Goal: Task Accomplishment & Management: Complete application form

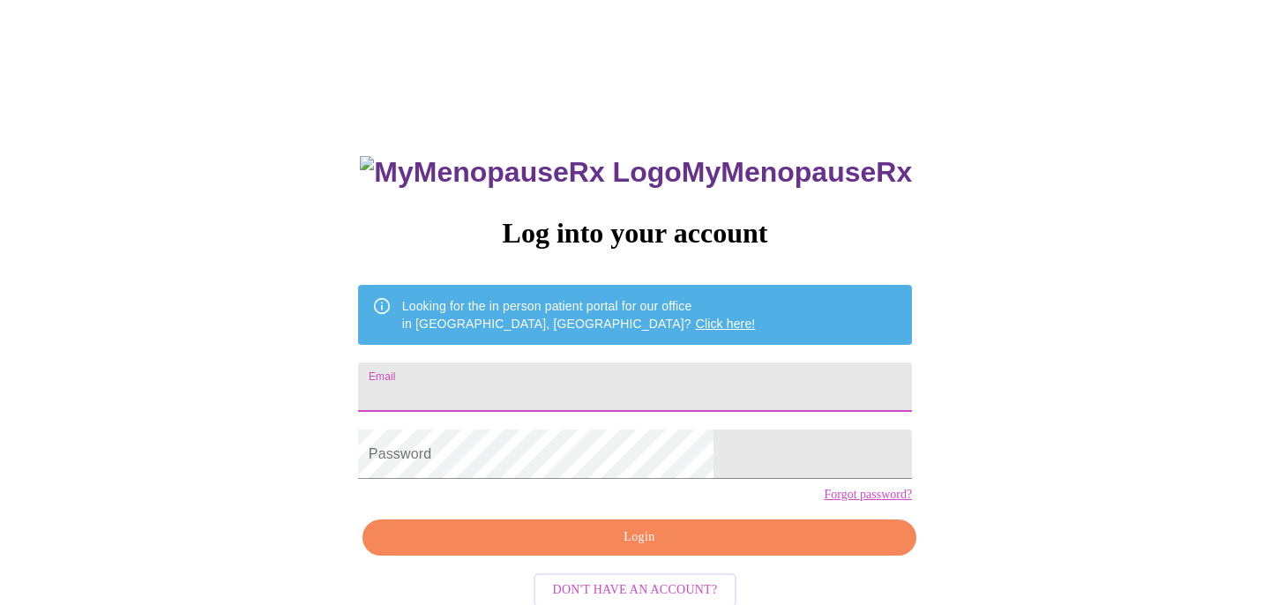
click at [547, 378] on input "Email" at bounding box center [635, 387] width 554 height 49
type input "[EMAIL_ADDRESS][DOMAIN_NAME]"
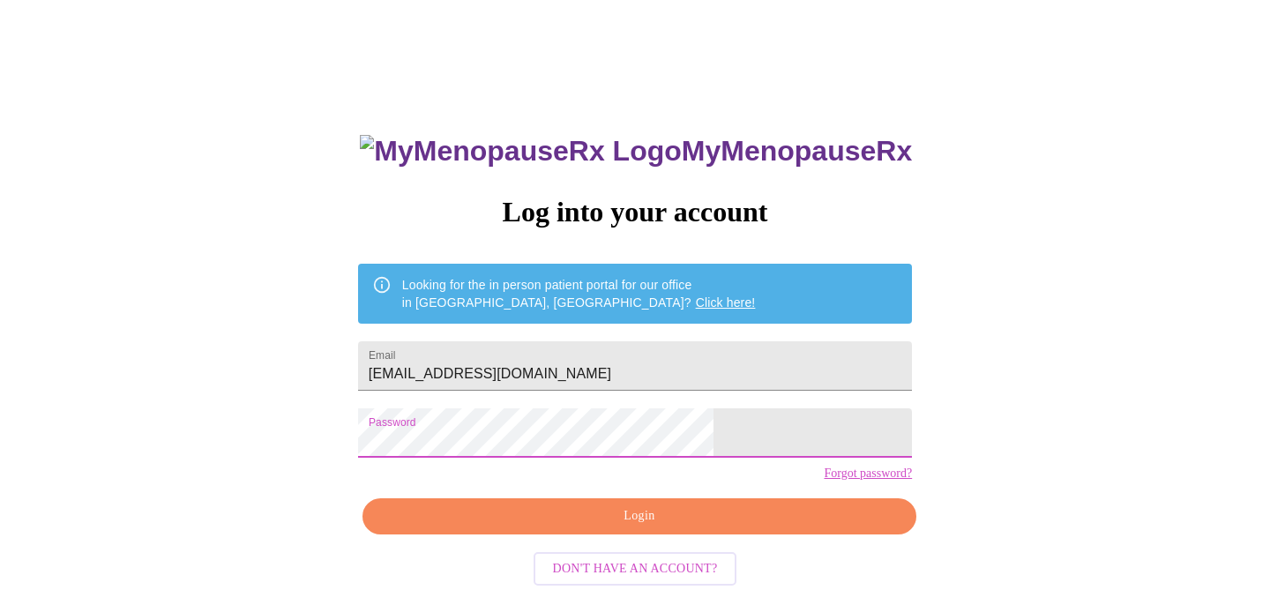
scroll to position [29, 0]
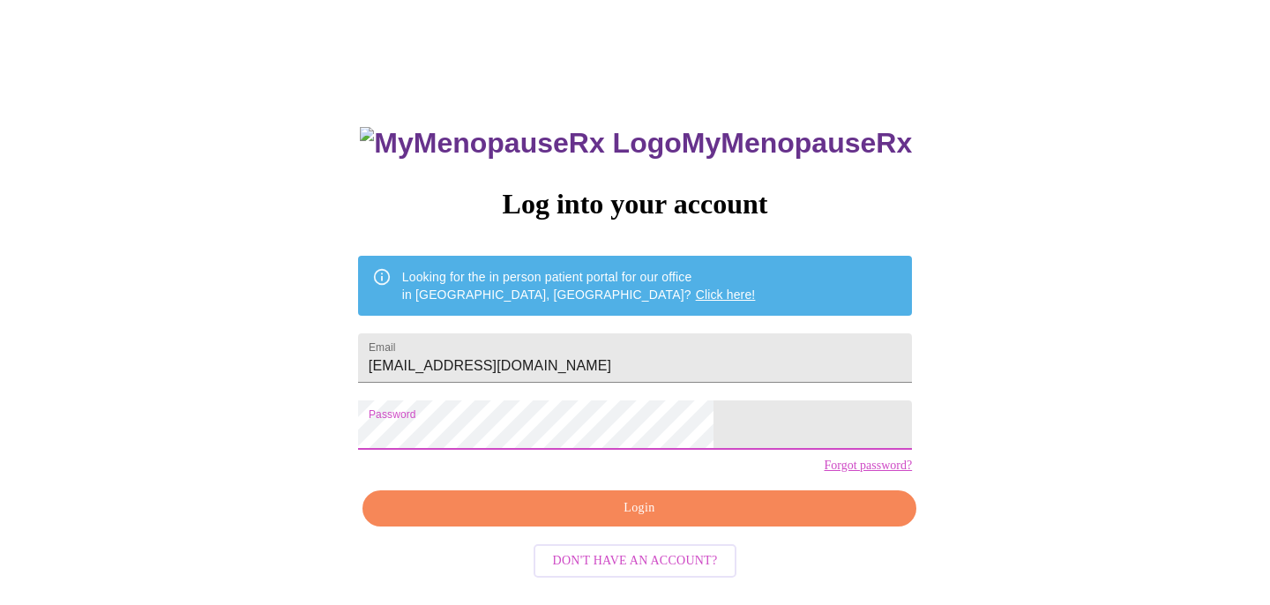
click at [604, 520] on span "Login" at bounding box center [639, 508] width 513 height 22
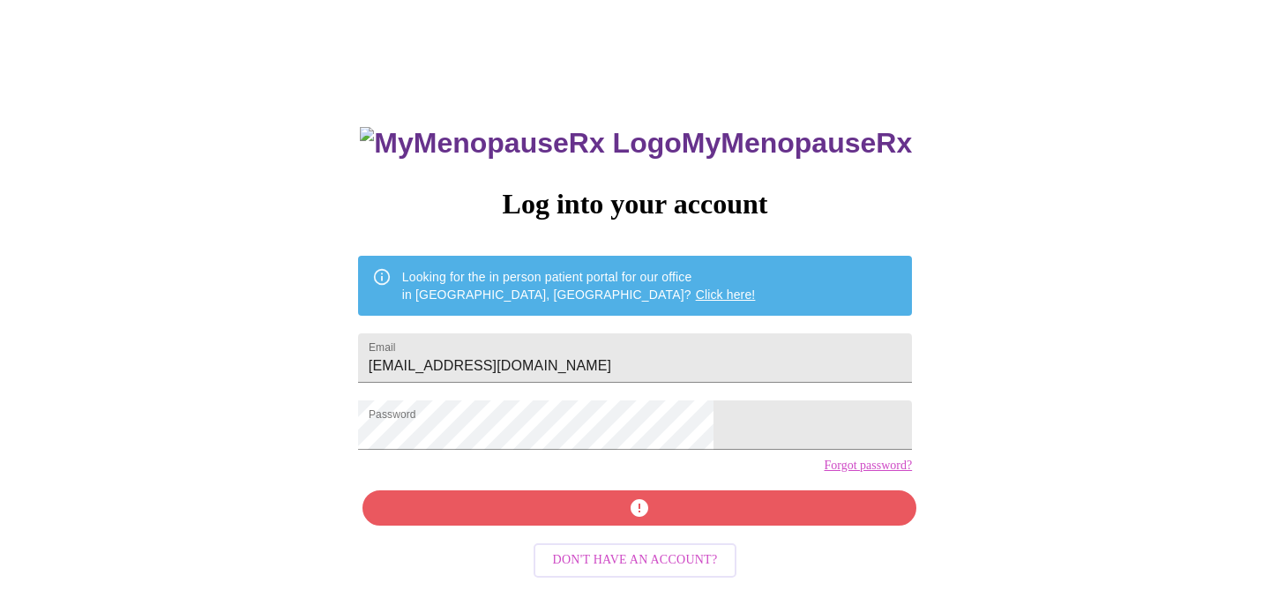
scroll to position [39, 0]
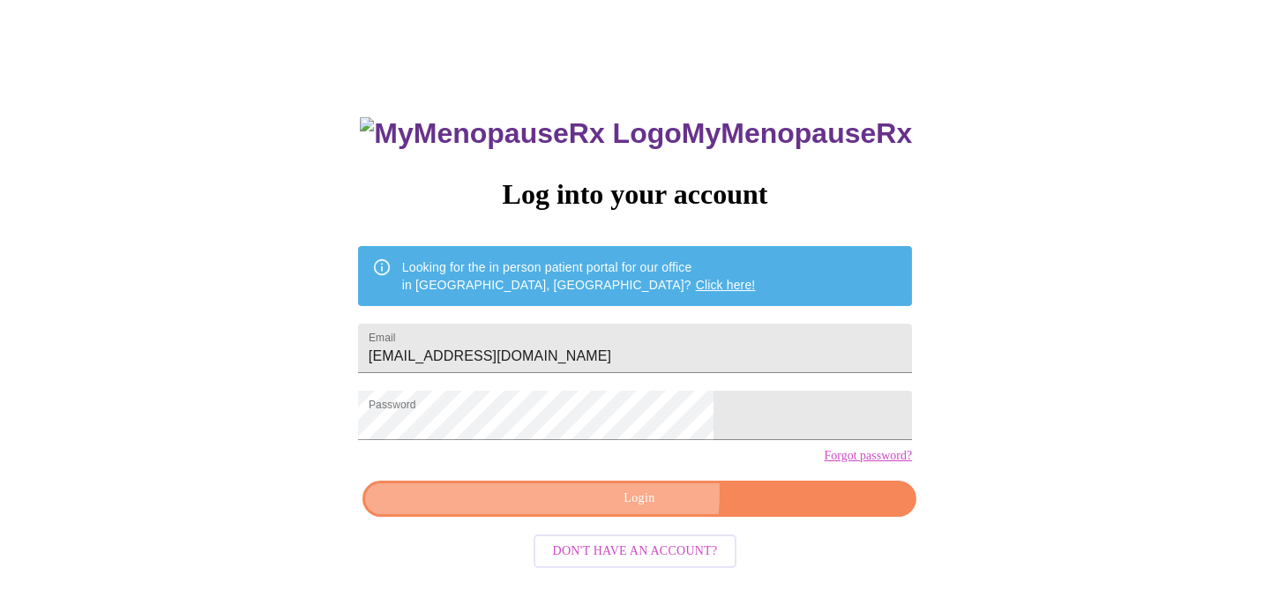
click at [550, 510] on span "Login" at bounding box center [639, 499] width 513 height 22
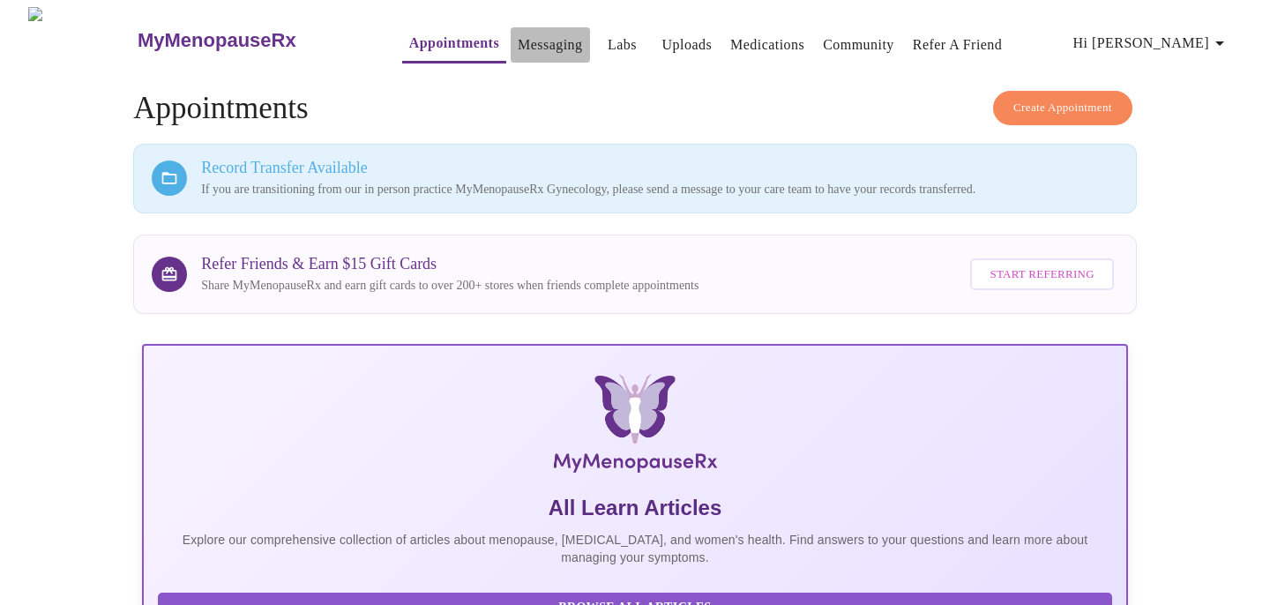
click at [528, 36] on link "Messaging" at bounding box center [550, 45] width 64 height 25
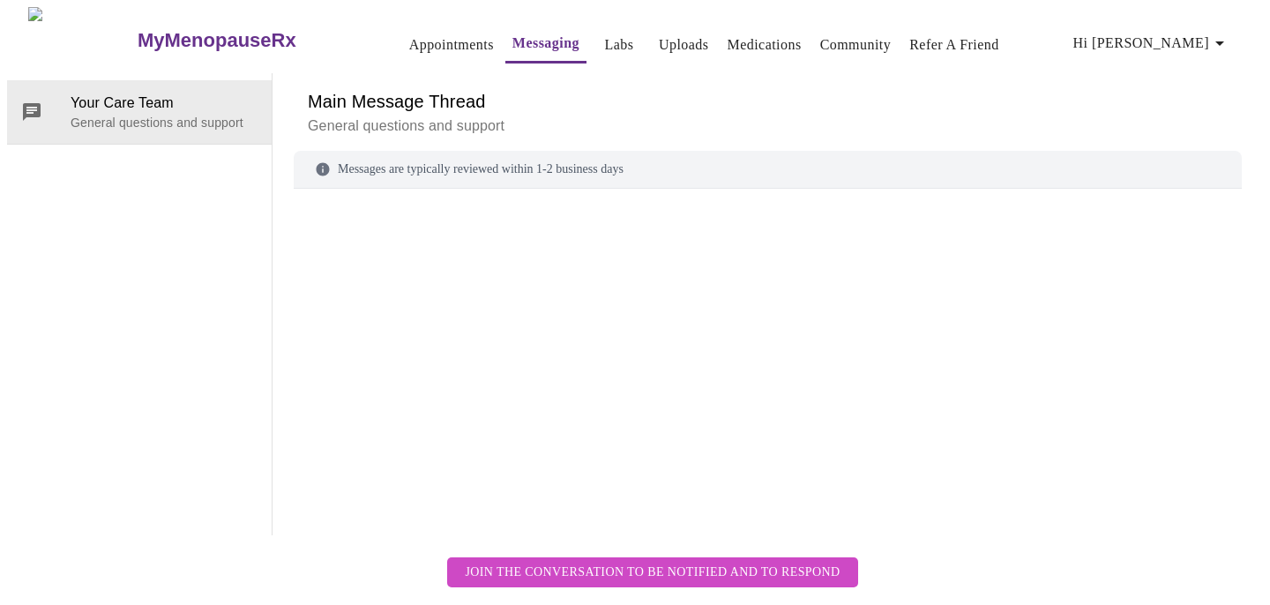
scroll to position [66, 0]
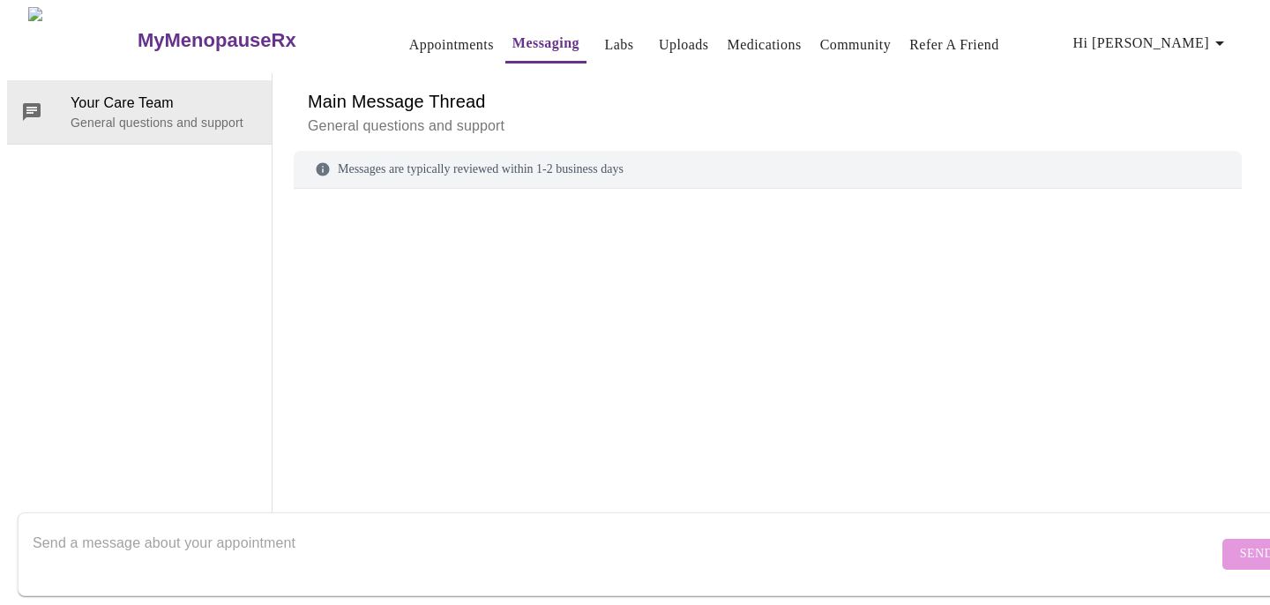
click at [315, 526] on textarea "Send a message about your appointment" at bounding box center [625, 554] width 1185 height 56
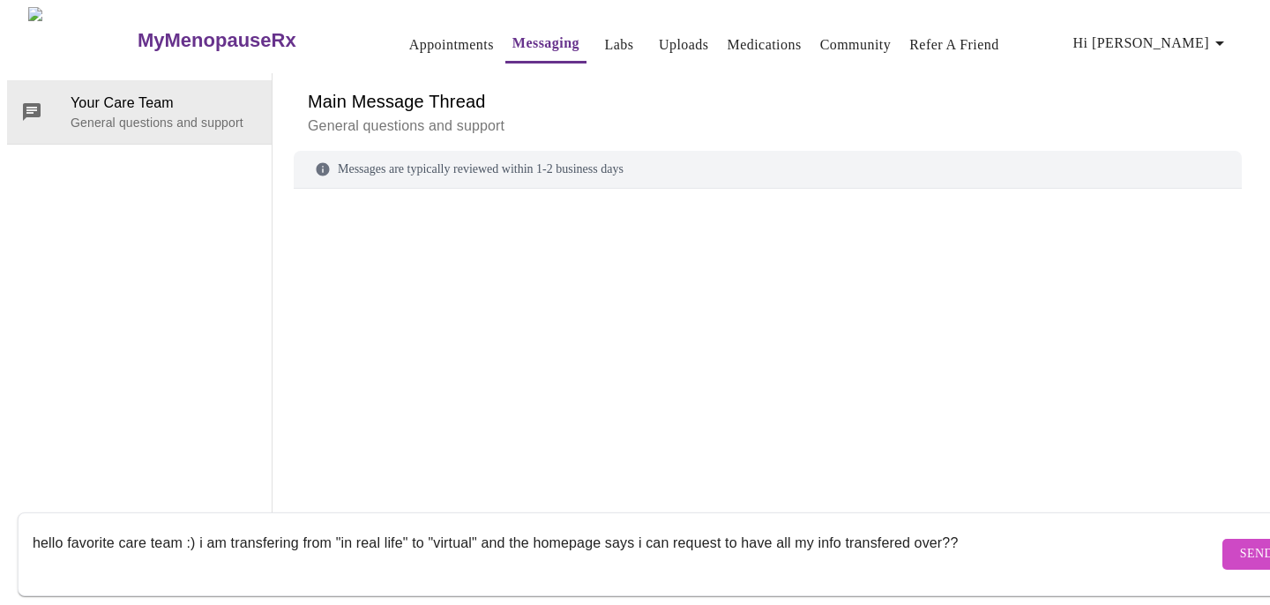
click at [880, 529] on textarea "hello favorite care team :) i am transfering from "in real life" to "virtual" a…" at bounding box center [625, 554] width 1185 height 56
click at [983, 530] on textarea "hello favorite care team :) i am transfering from "in real life" to "virtual" a…" at bounding box center [625, 554] width 1185 height 56
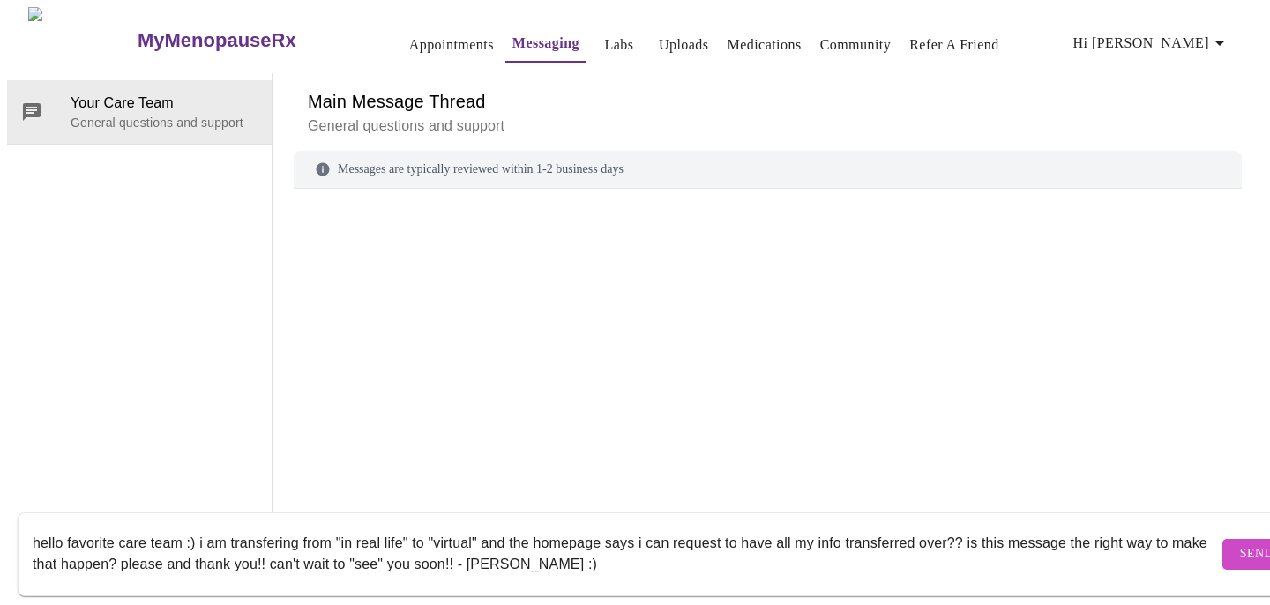
type textarea "hello favorite care team :) i am transfering from "in real life" to "virtual" a…"
click at [1240, 543] on span "Send" at bounding box center [1257, 554] width 34 height 22
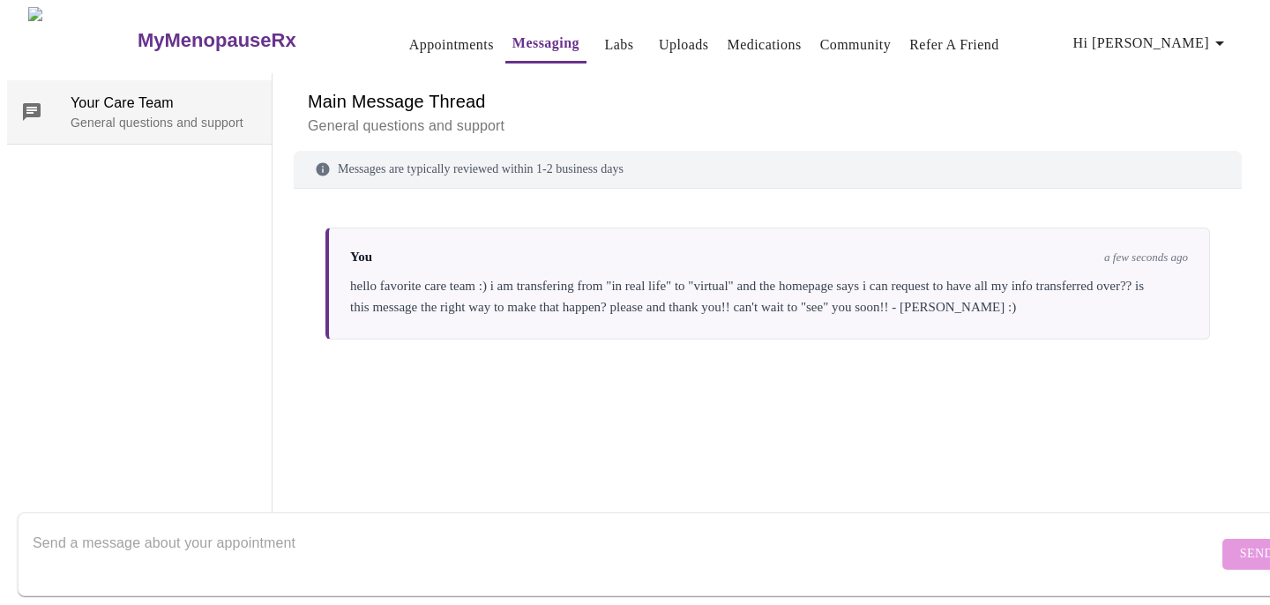
scroll to position [0, 0]
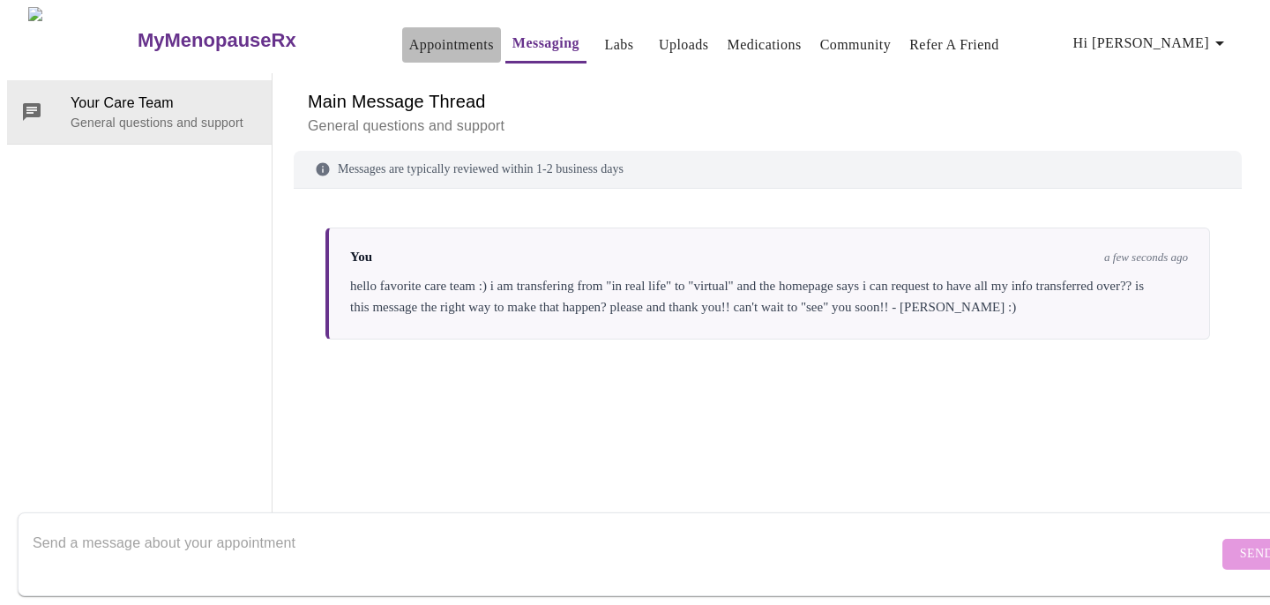
click at [427, 37] on link "Appointments" at bounding box center [451, 45] width 85 height 25
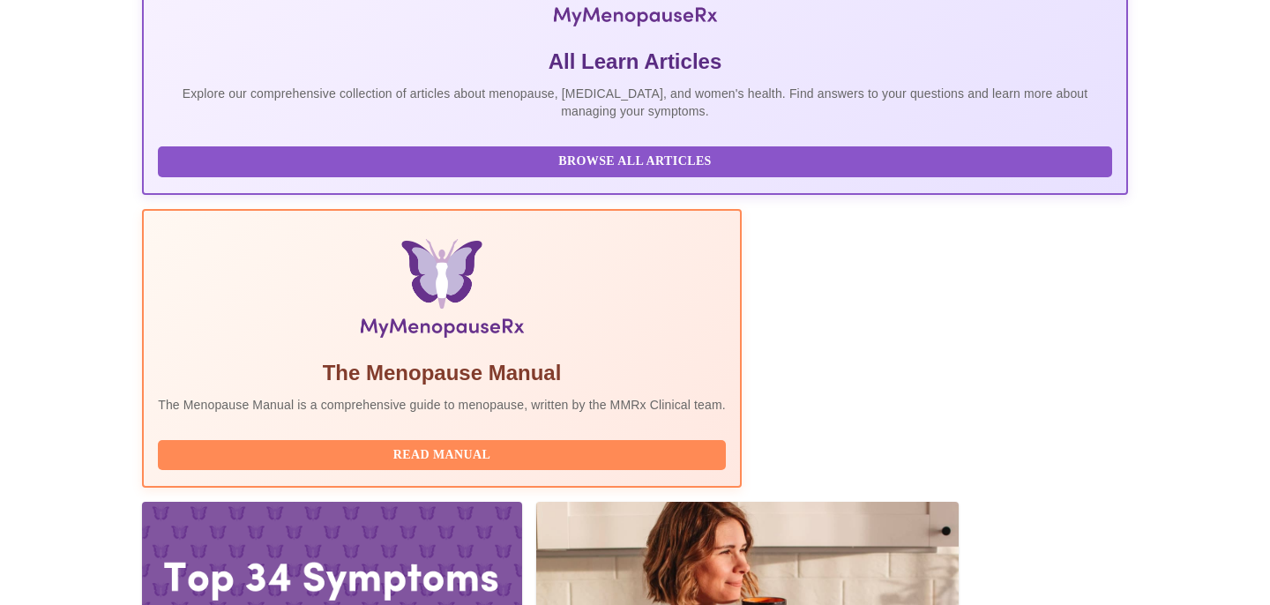
scroll to position [452, 0]
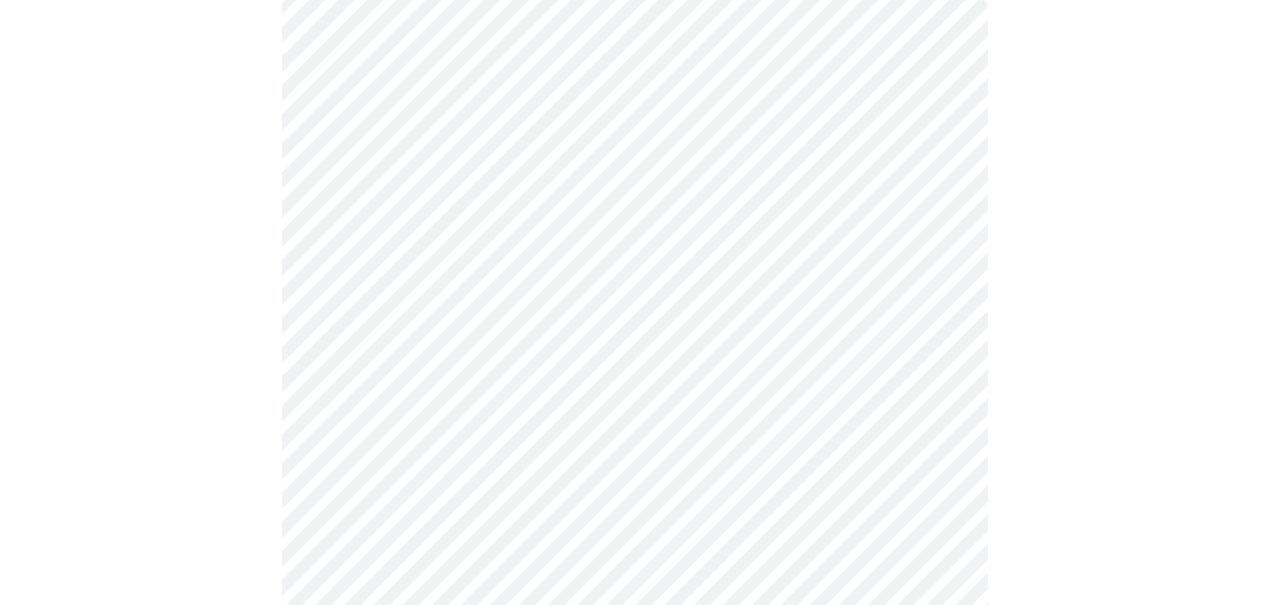
scroll to position [170, 0]
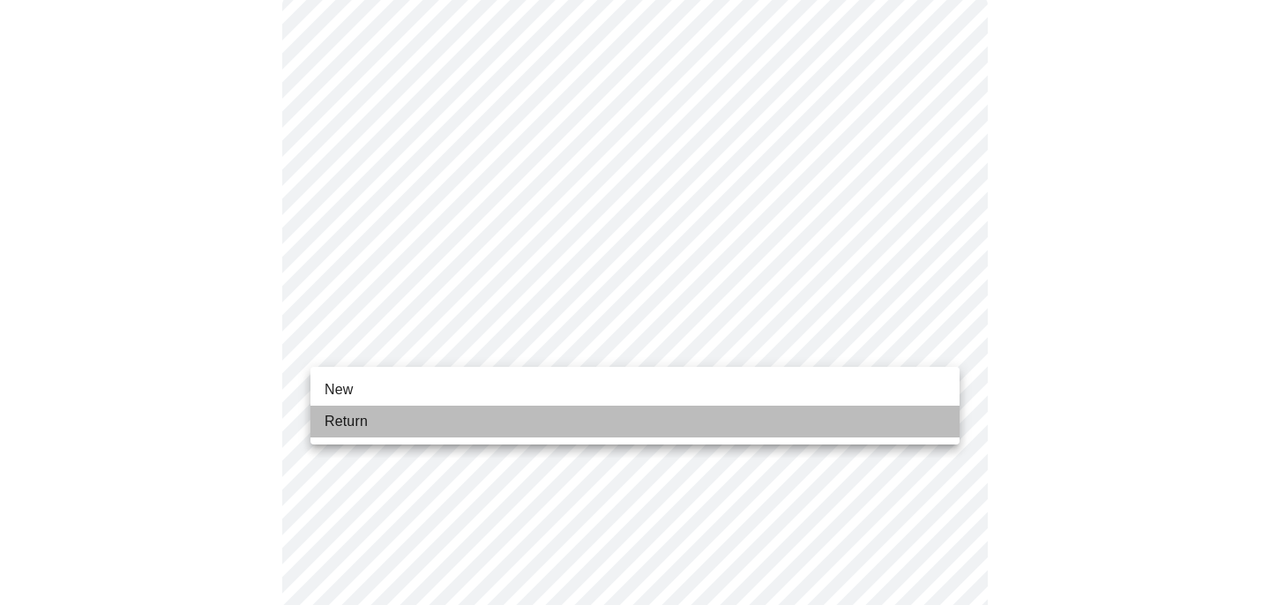
click at [900, 430] on li "Return" at bounding box center [634, 422] width 649 height 32
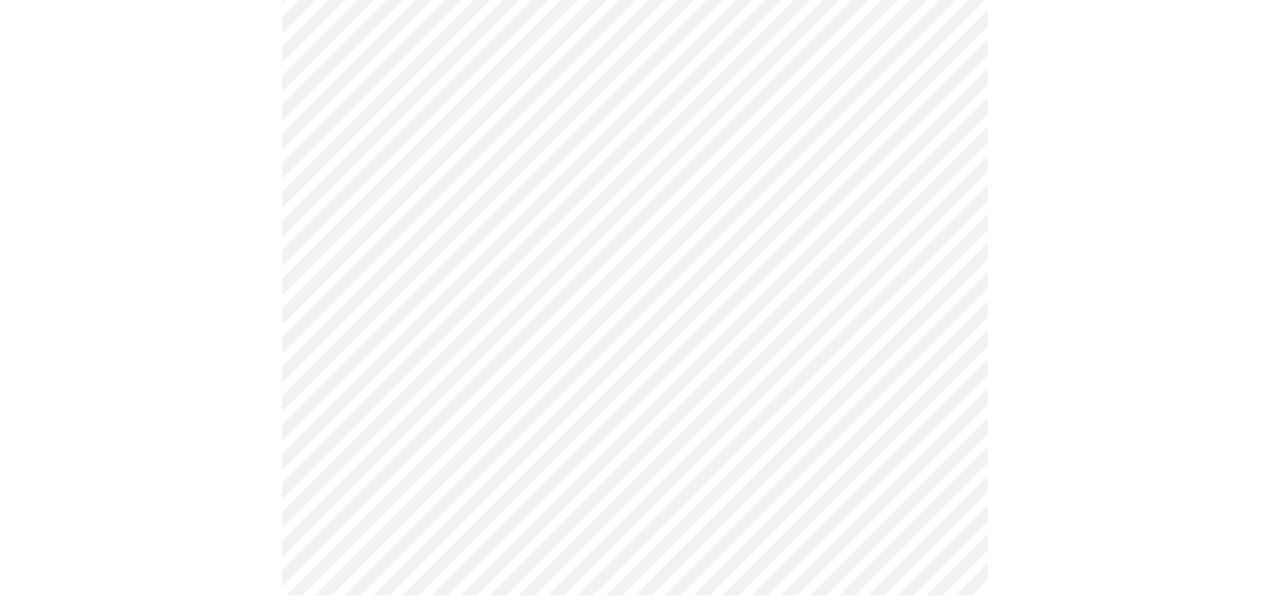
scroll to position [982, 0]
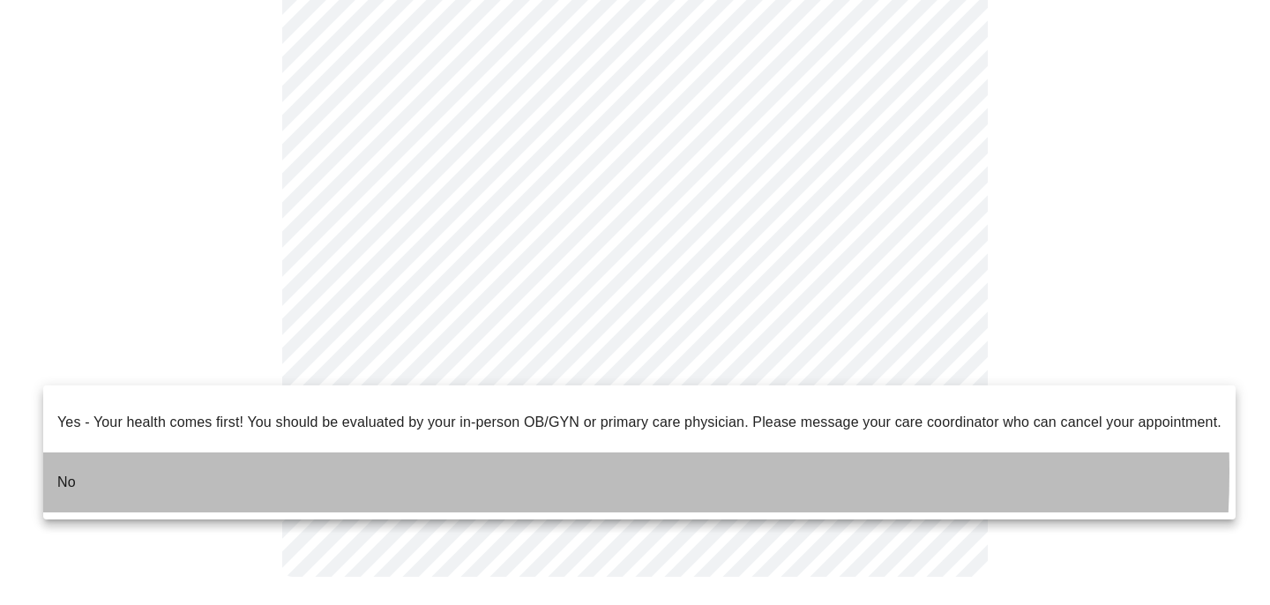
click at [446, 458] on li "No" at bounding box center [639, 482] width 1193 height 60
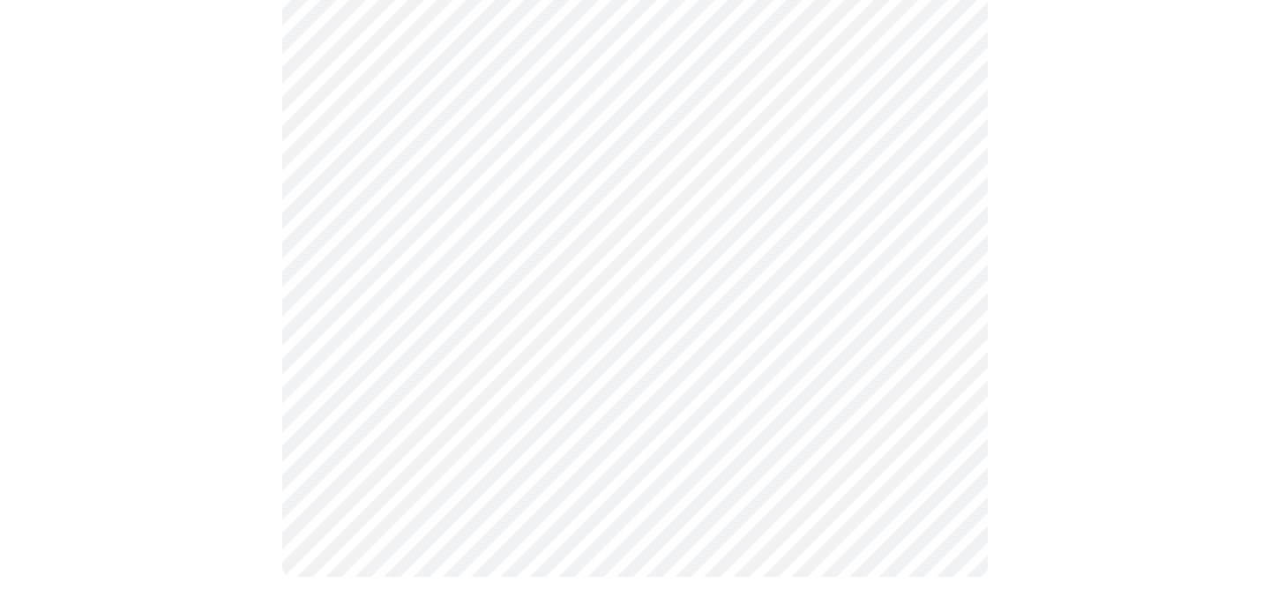
scroll to position [0, 0]
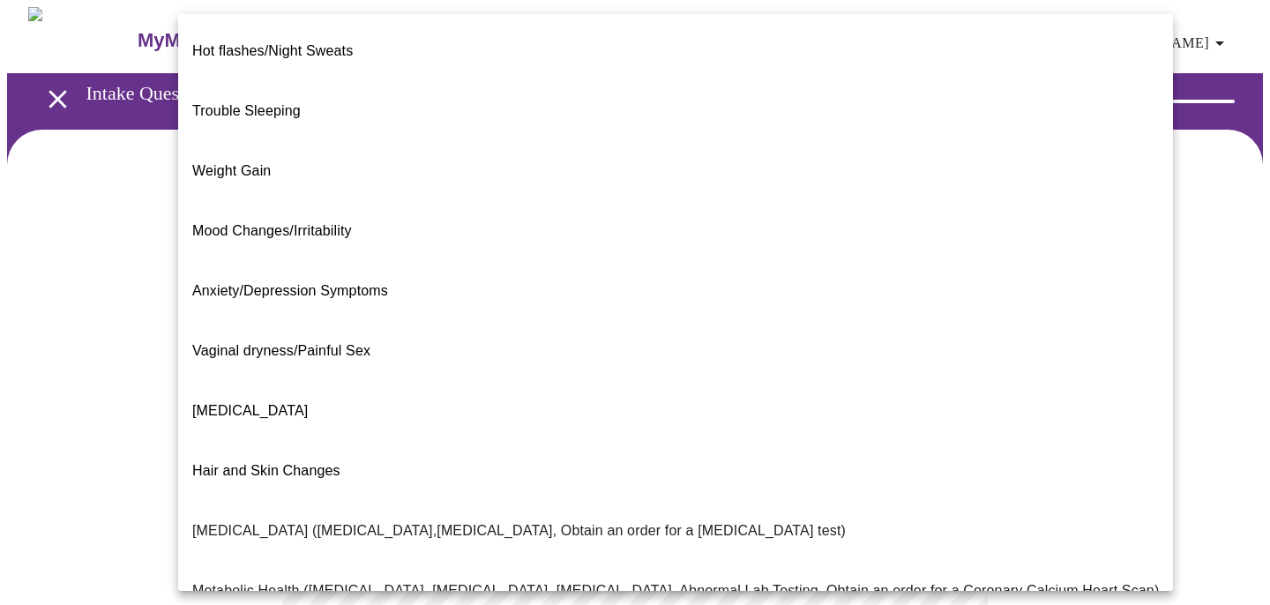
click at [943, 357] on body "MyMenopauseRx Appointments Messaging Labs Uploads Medications Community Refer a…" at bounding box center [635, 537] width 1256 height 1060
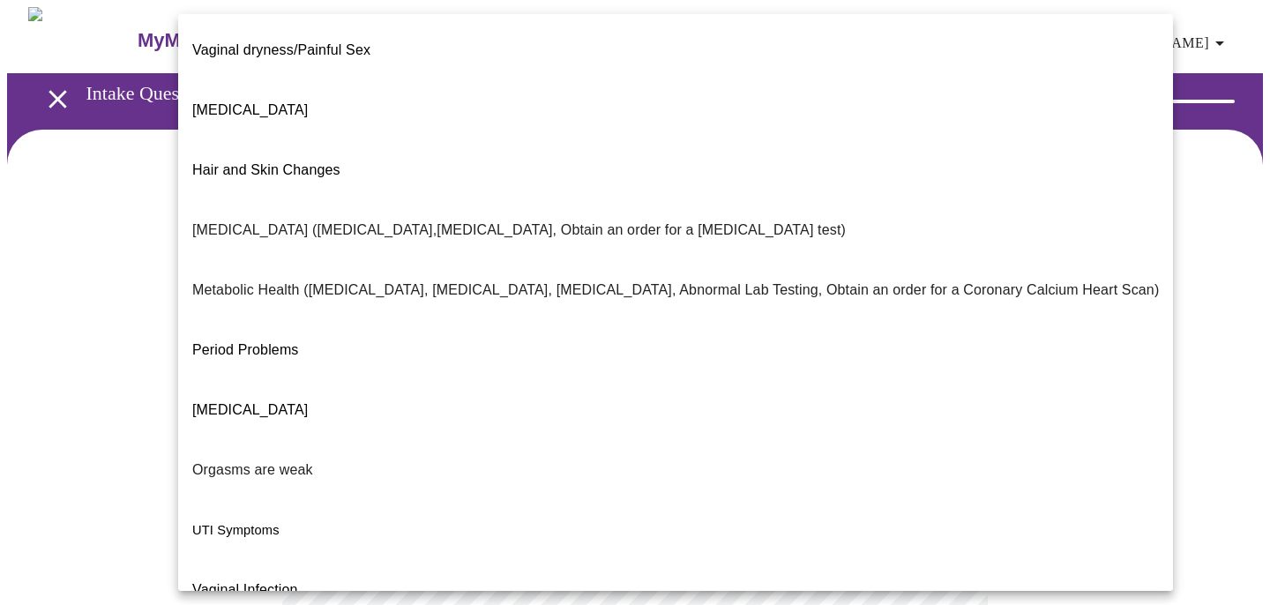
scroll to position [309, 0]
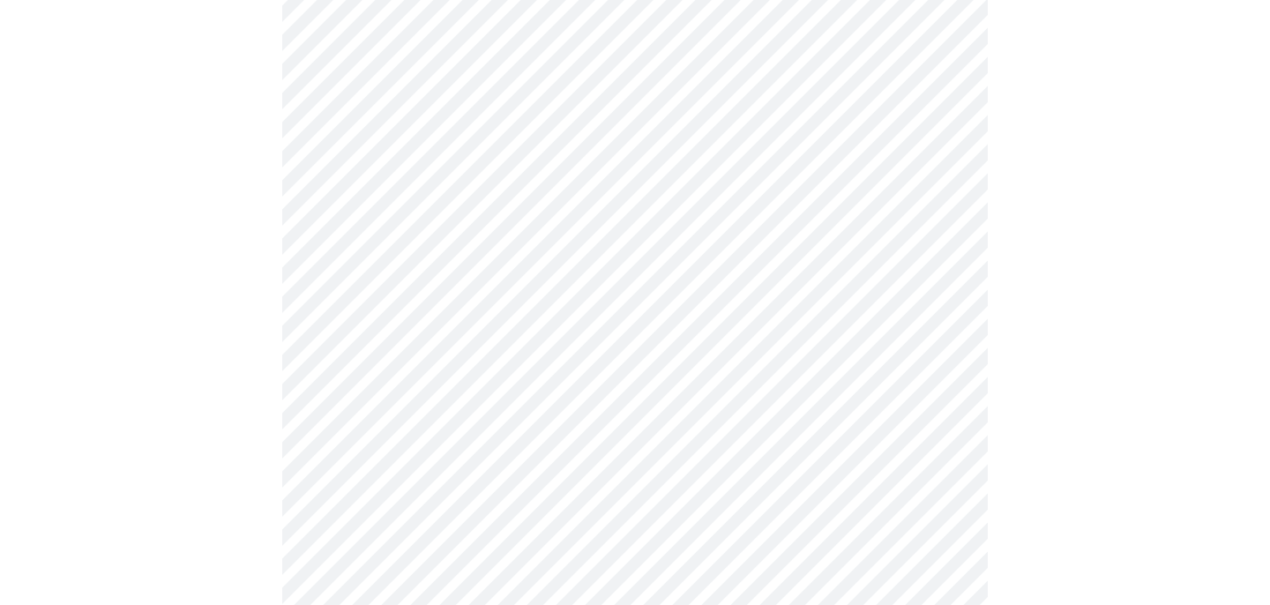
scroll to position [196, 0]
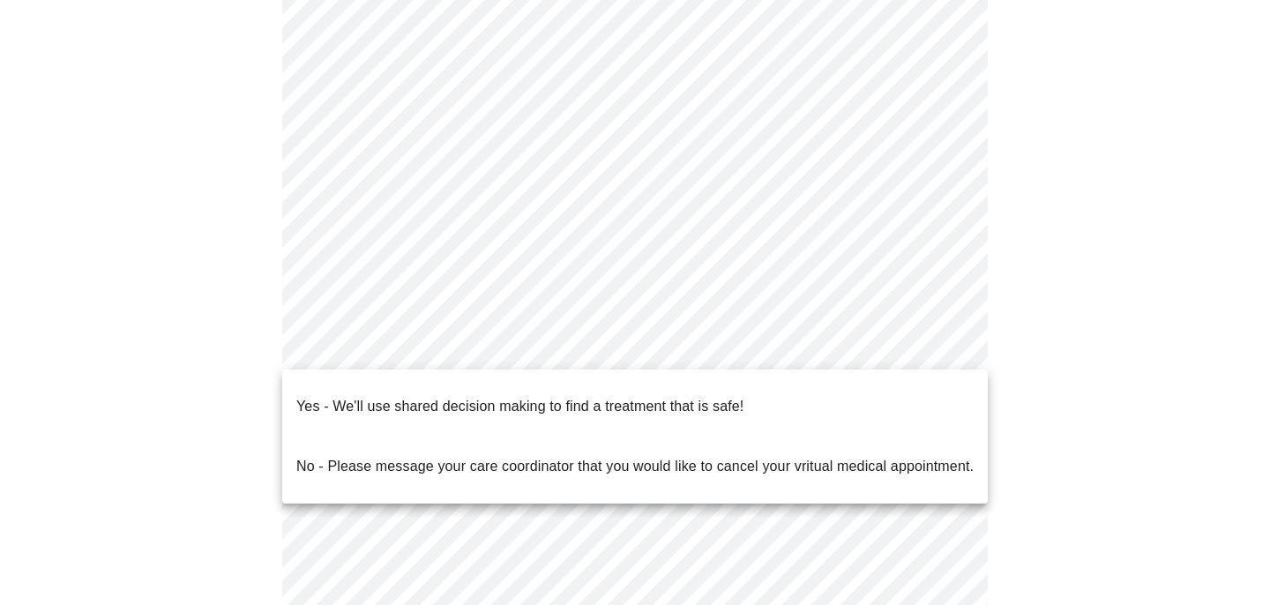
click at [943, 347] on body "MyMenopauseRx Appointments Messaging Labs Uploads Medications Community Refer a…" at bounding box center [635, 336] width 1256 height 1050
click at [859, 393] on li "Yes - We'll use shared decision making to find a treatment that is safe!" at bounding box center [635, 407] width 706 height 60
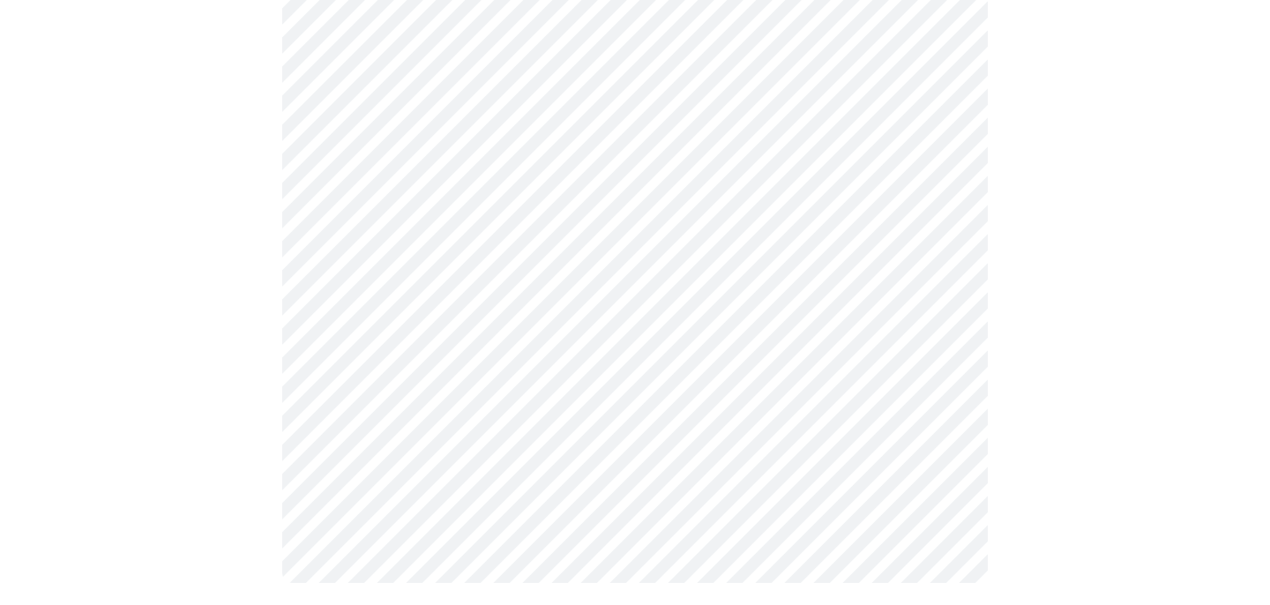
scroll to position [0, 0]
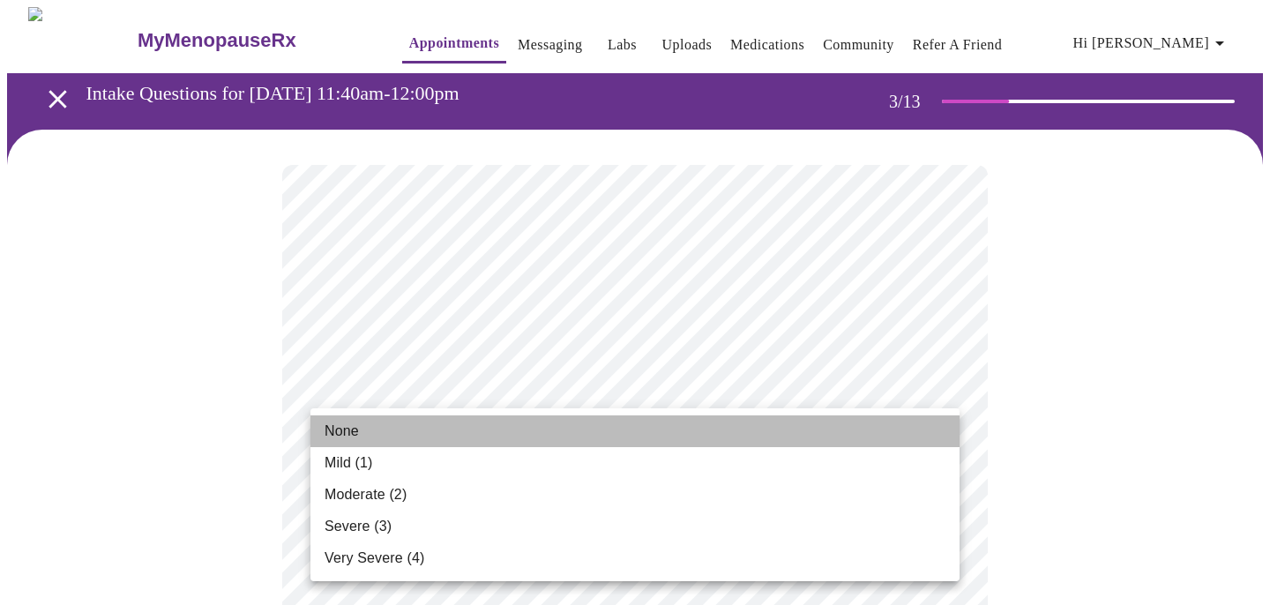
click at [911, 420] on li "None" at bounding box center [634, 431] width 649 height 32
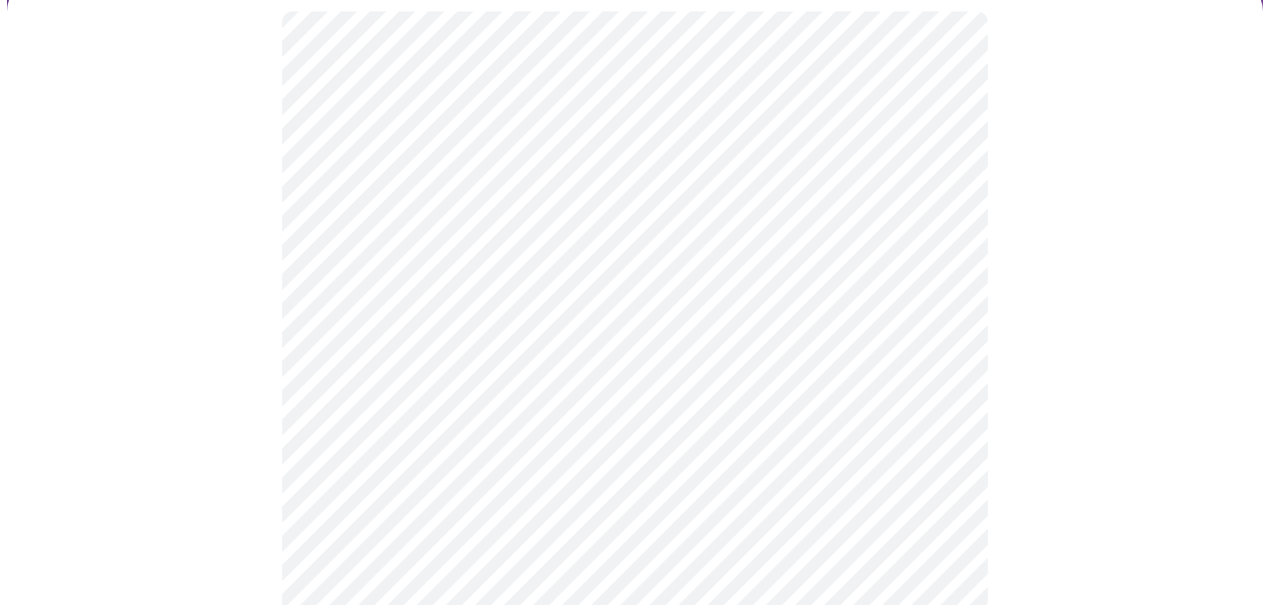
scroll to position [162, 0]
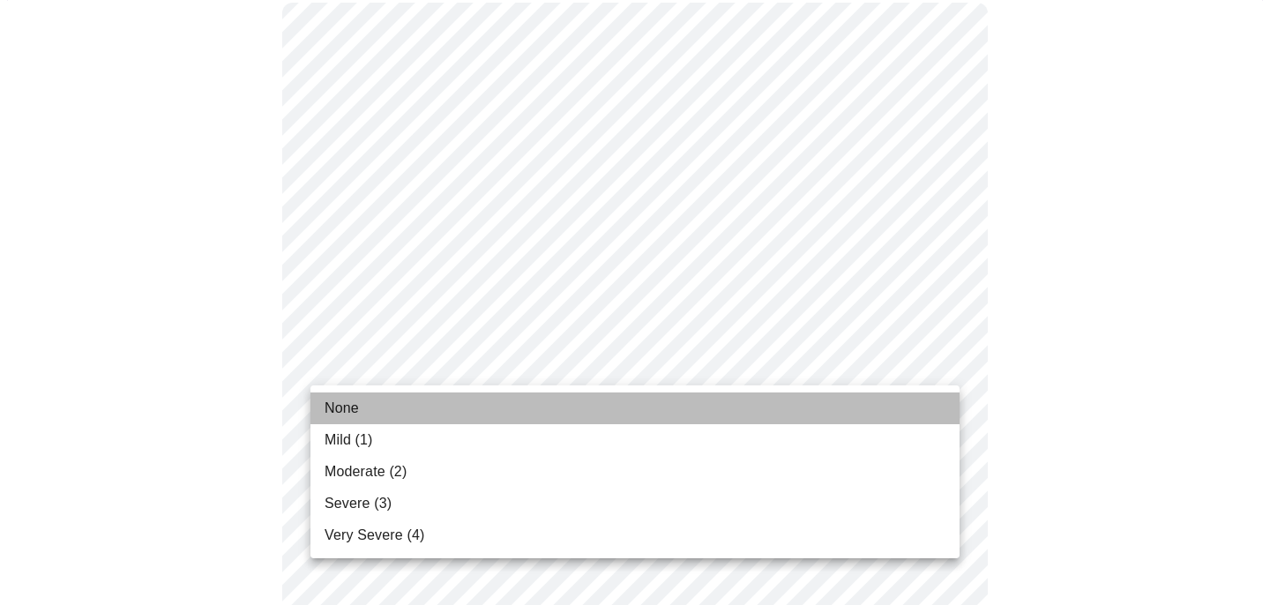
click at [901, 398] on li "None" at bounding box center [634, 409] width 649 height 32
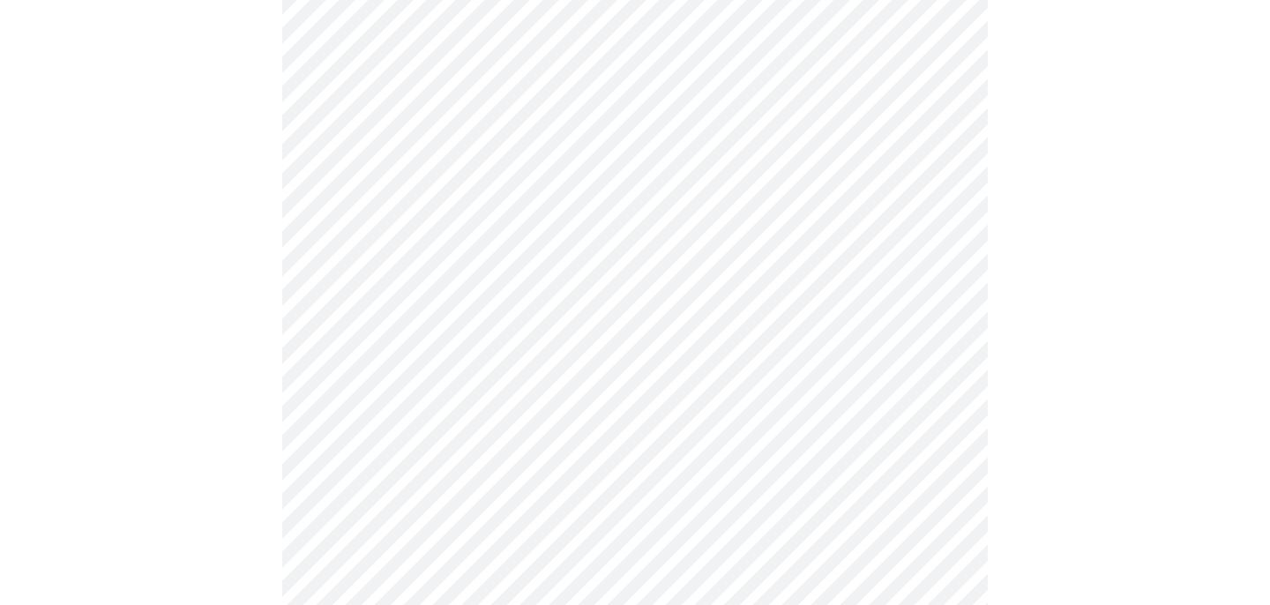
scroll to position [316, 0]
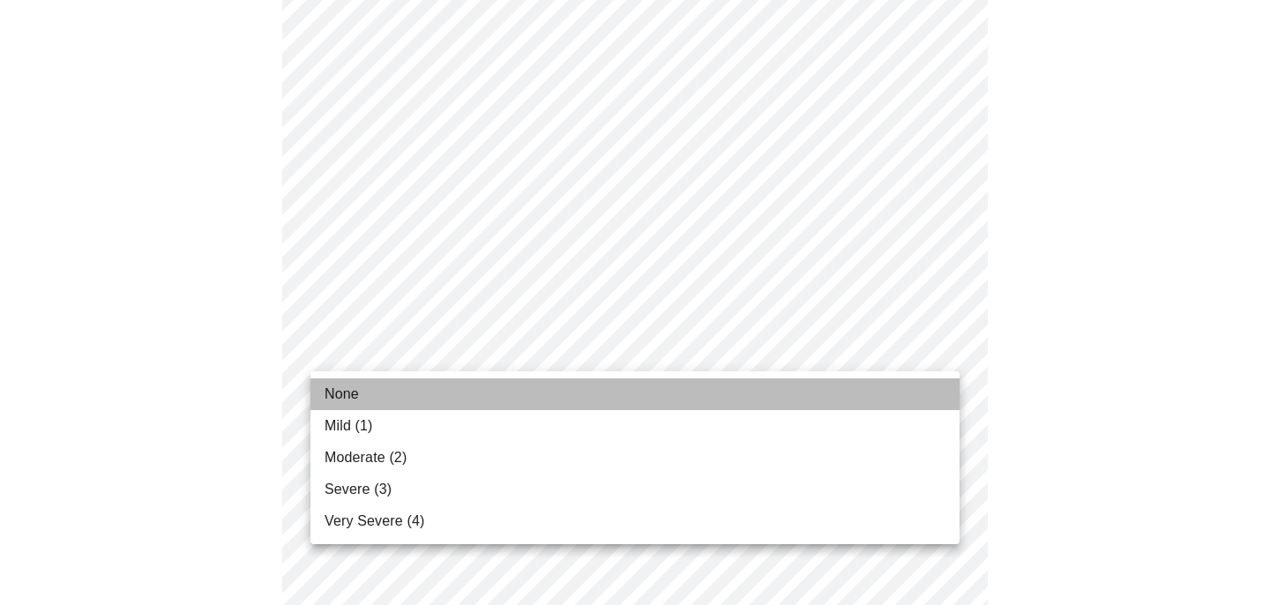
click at [911, 388] on li "None" at bounding box center [634, 394] width 649 height 32
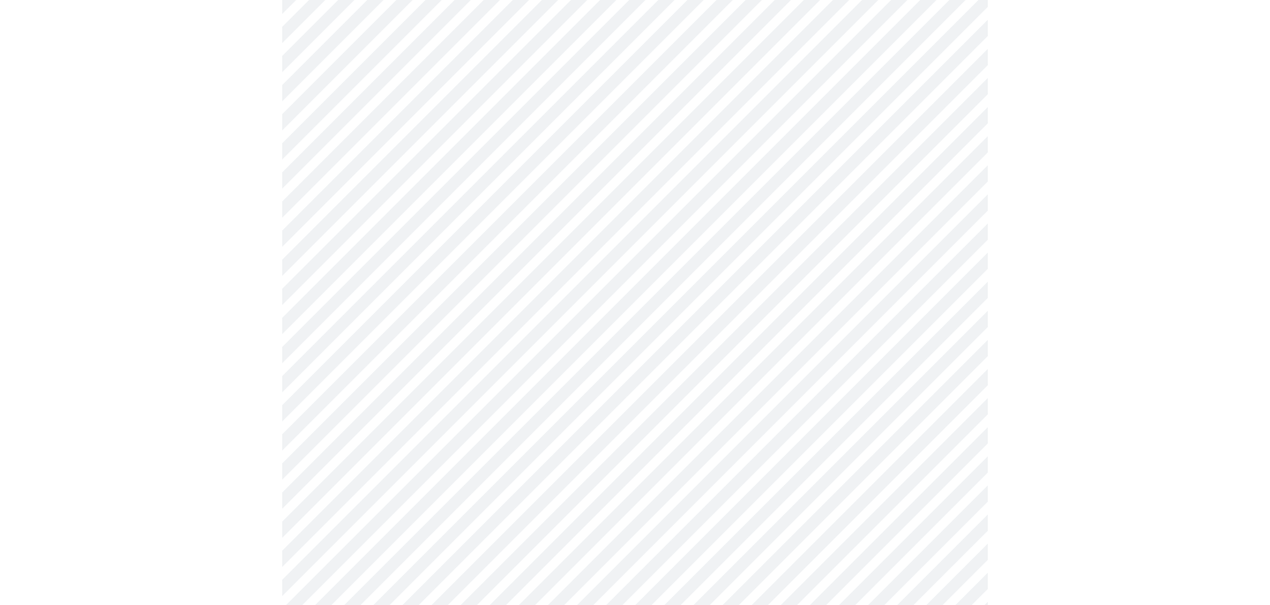
scroll to position [461, 0]
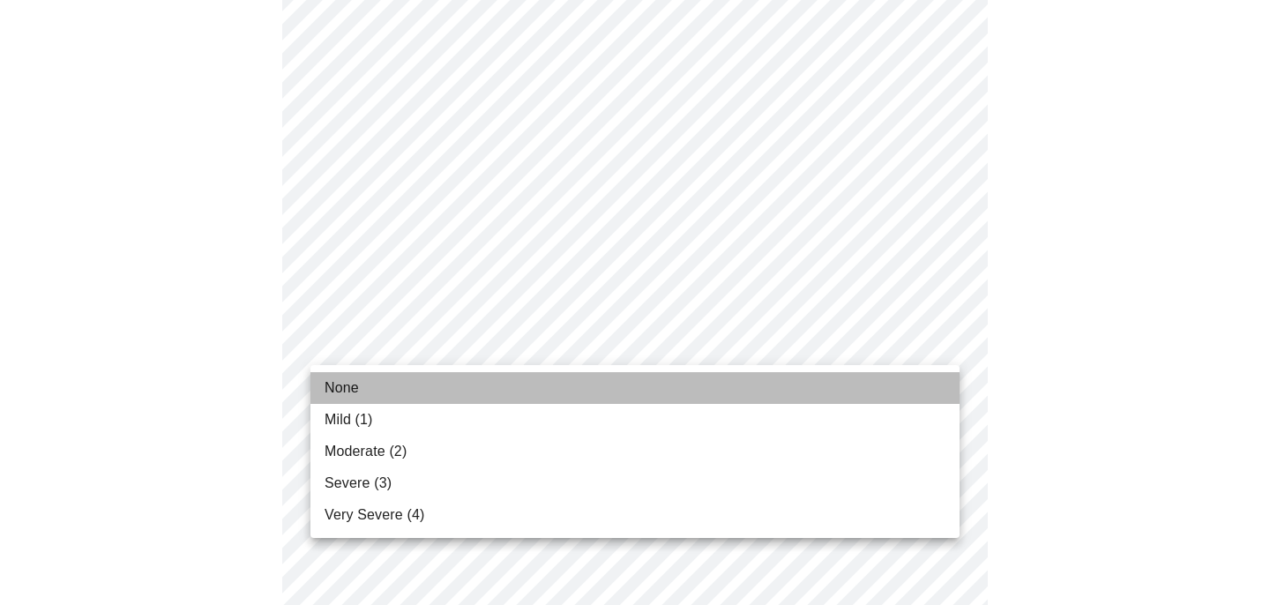
click at [908, 381] on li "None" at bounding box center [634, 388] width 649 height 32
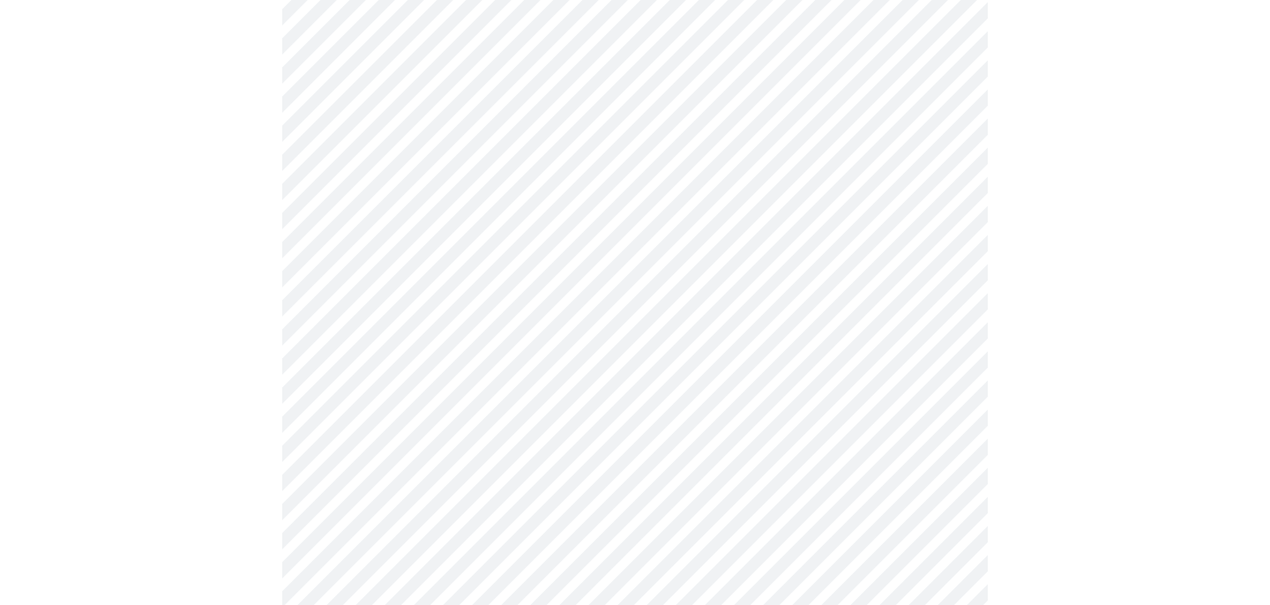
scroll to position [605, 0]
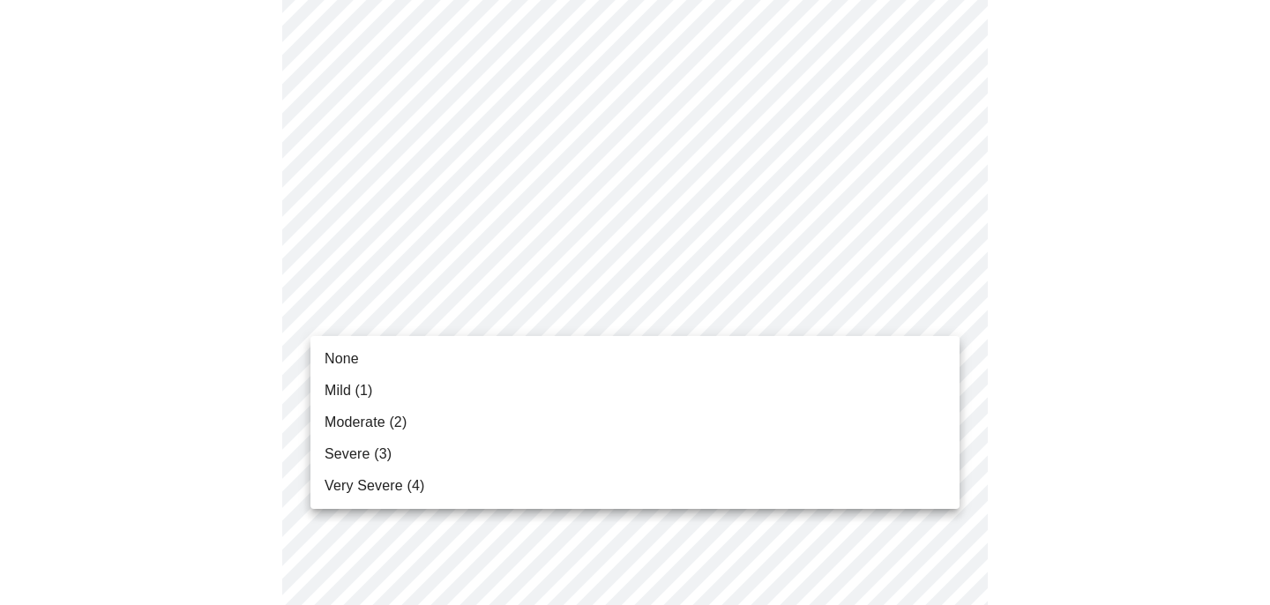
click at [946, 308] on body "MyMenopauseRx Appointments Messaging Labs Uploads Medications Community Refer a…" at bounding box center [635, 525] width 1256 height 2247
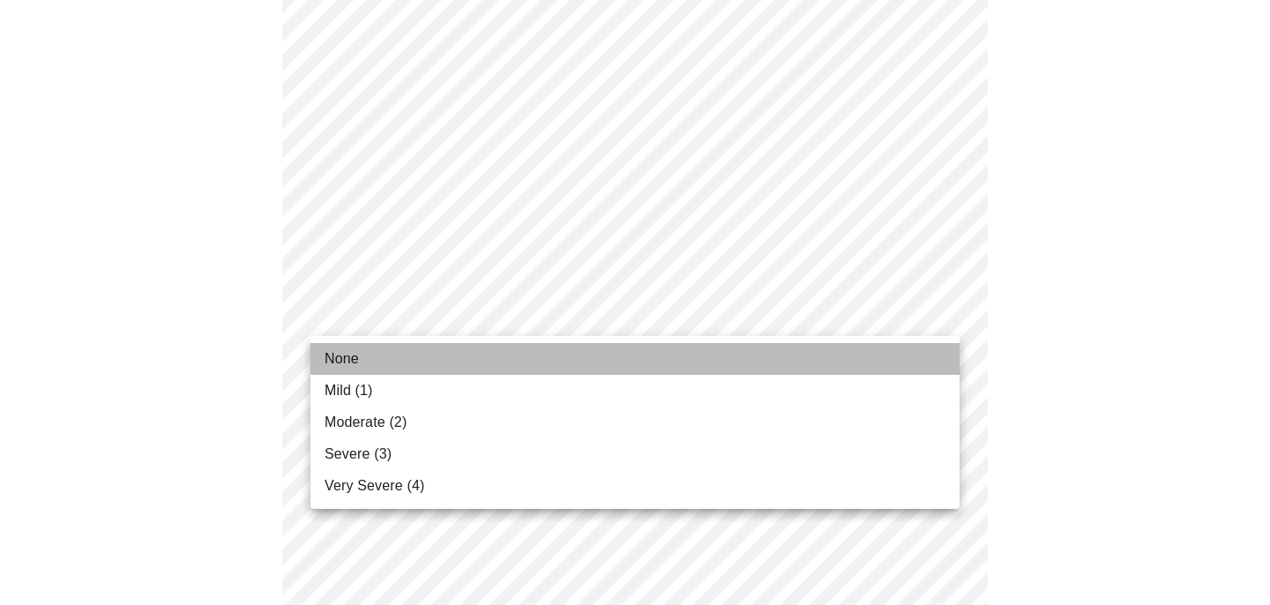
click at [902, 353] on li "None" at bounding box center [634, 359] width 649 height 32
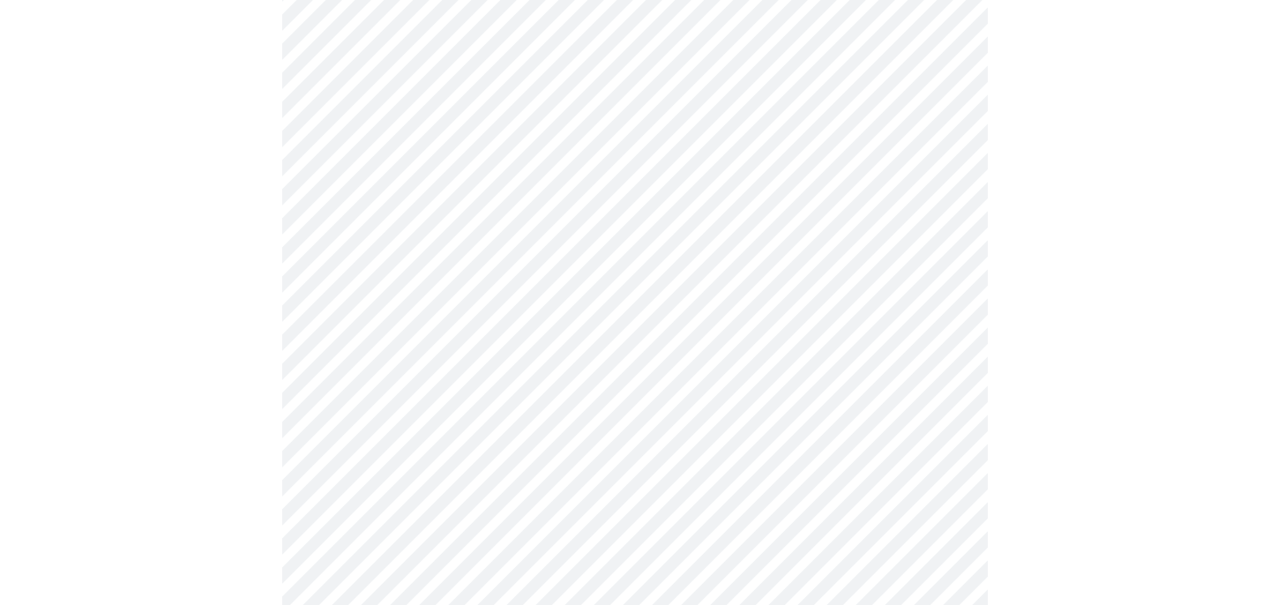
scroll to position [753, 0]
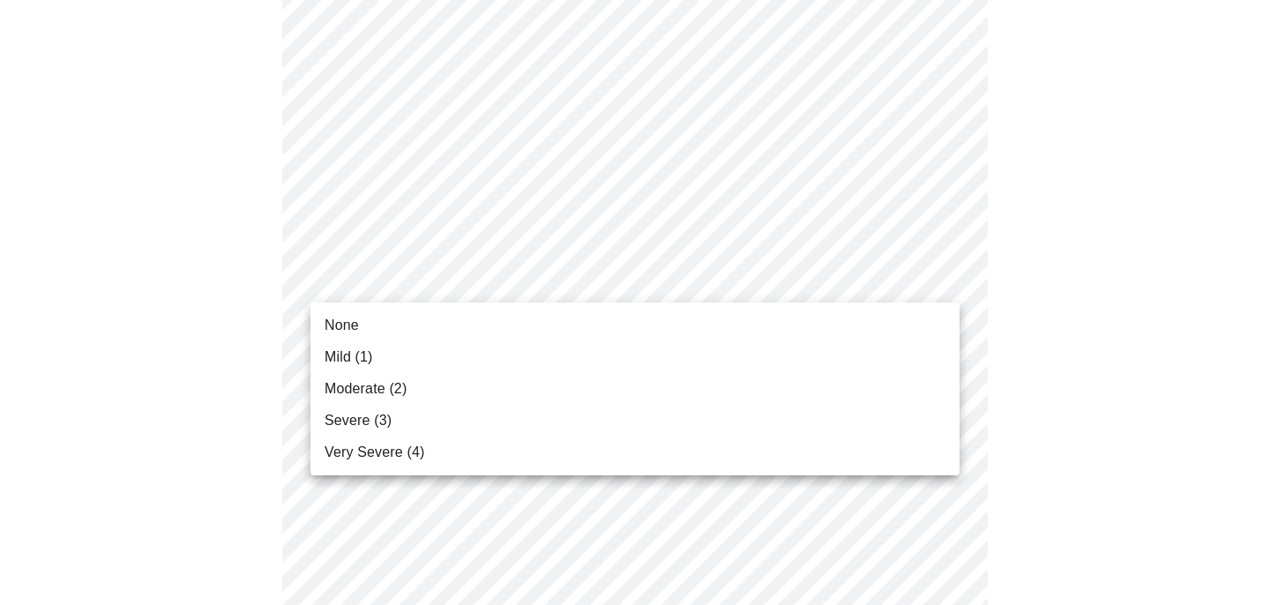
click at [939, 274] on body "MyMenopauseRx Appointments Messaging Labs Uploads Medications Community Refer a…" at bounding box center [635, 365] width 1256 height 2223
click at [905, 318] on li "None" at bounding box center [634, 326] width 649 height 32
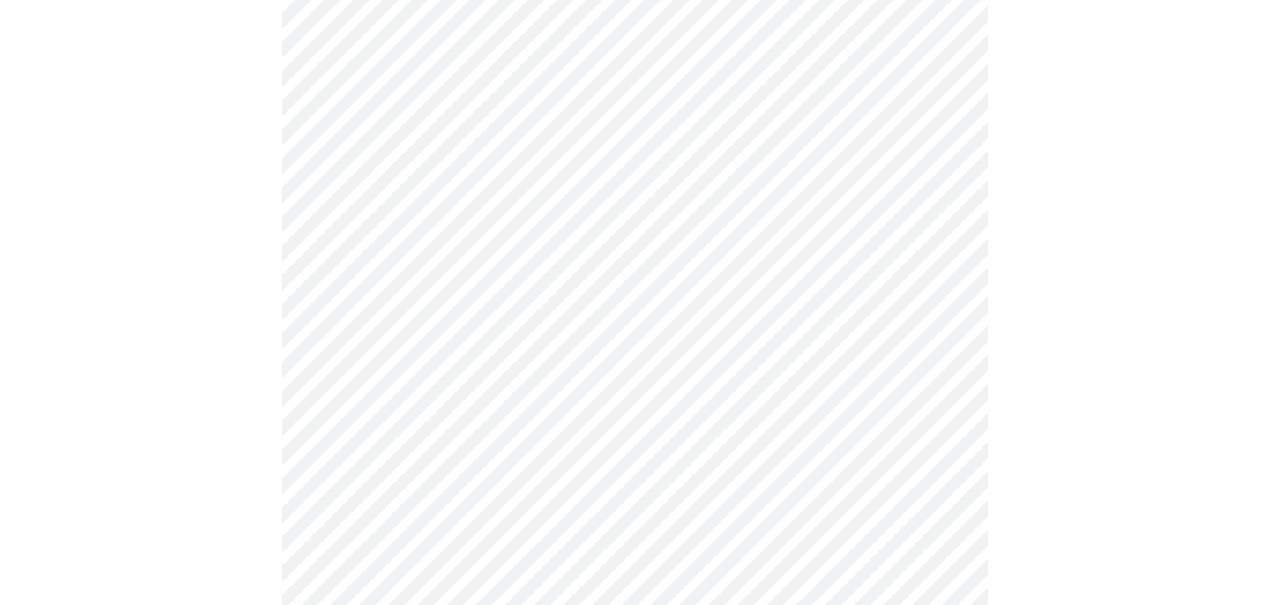
scroll to position [914, 0]
click at [938, 250] on body "MyMenopauseRx Appointments Messaging Labs Uploads Medications Community Refer a…" at bounding box center [635, 192] width 1256 height 2198
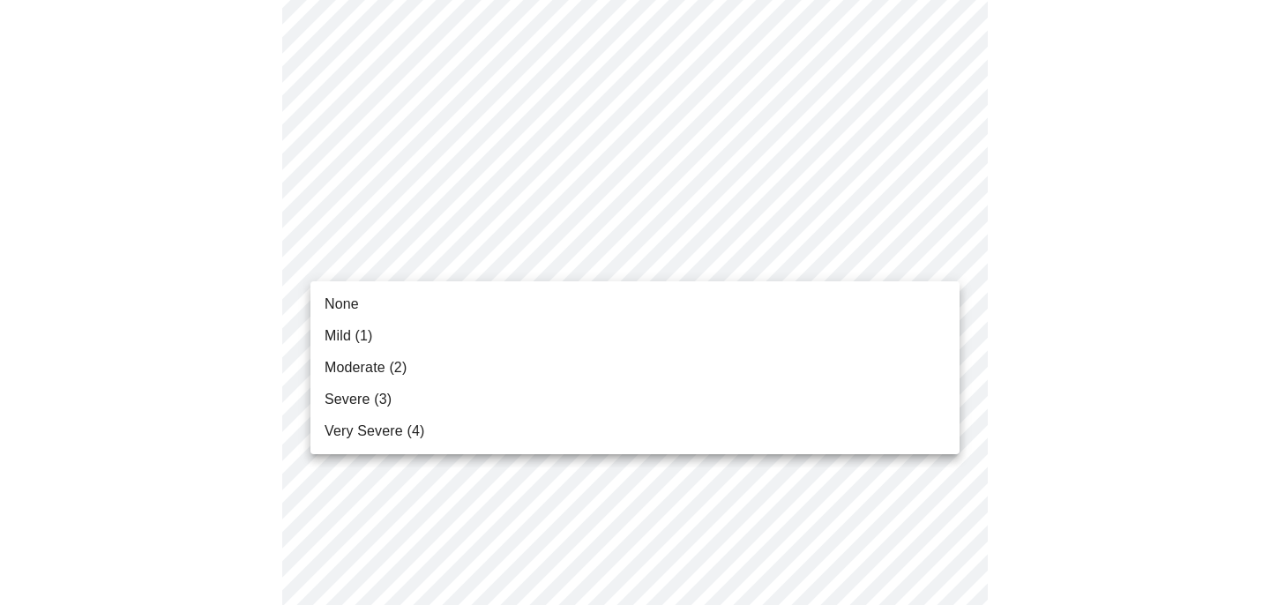
click at [914, 297] on li "None" at bounding box center [634, 304] width 649 height 32
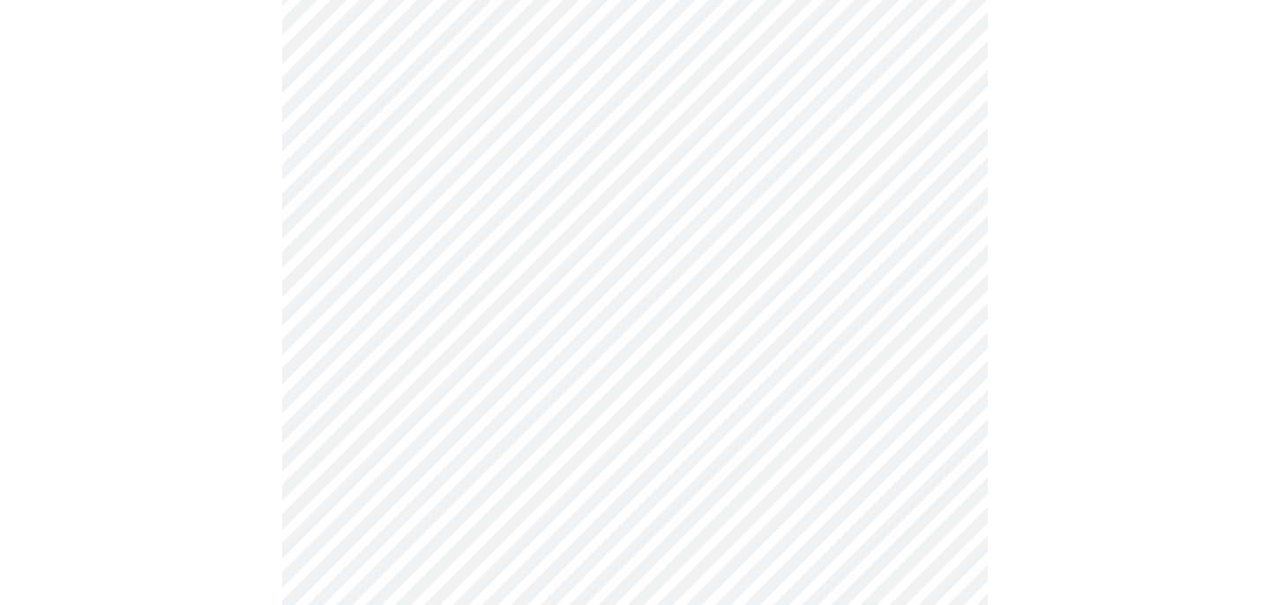
scroll to position [1061, 0]
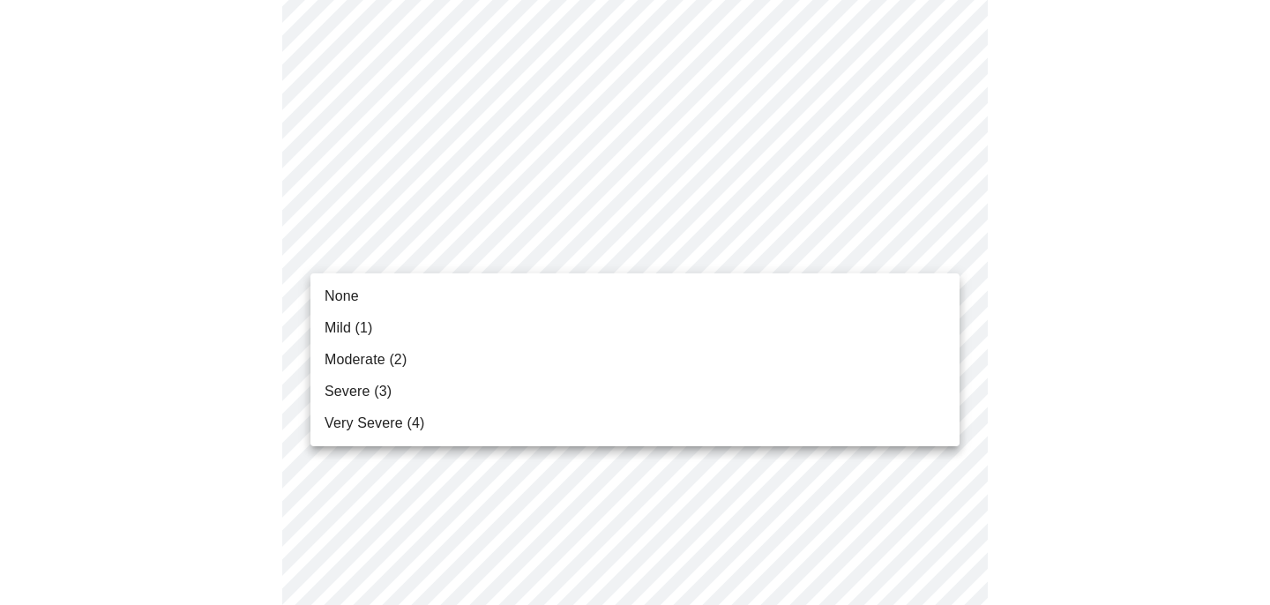
click at [944, 244] on body "MyMenopauseRx Appointments Messaging Labs Uploads Medications Community Refer a…" at bounding box center [635, 32] width 1256 height 2173
click at [912, 286] on li "None" at bounding box center [634, 296] width 649 height 32
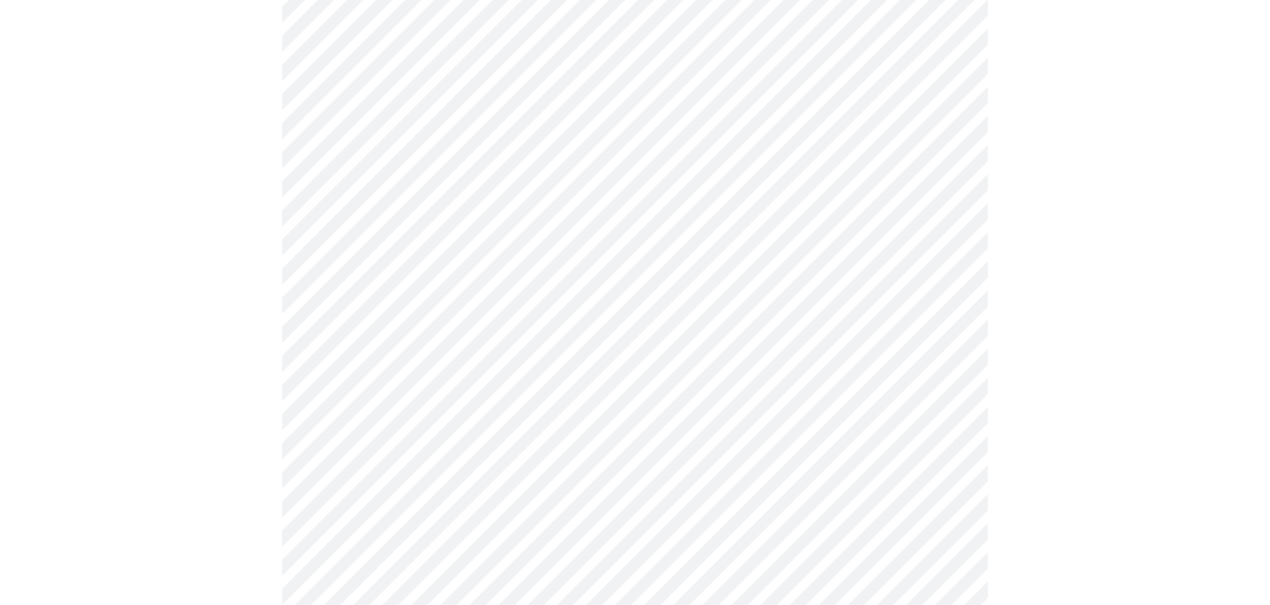
click at [1086, 319] on div at bounding box center [635, 82] width 1256 height 2026
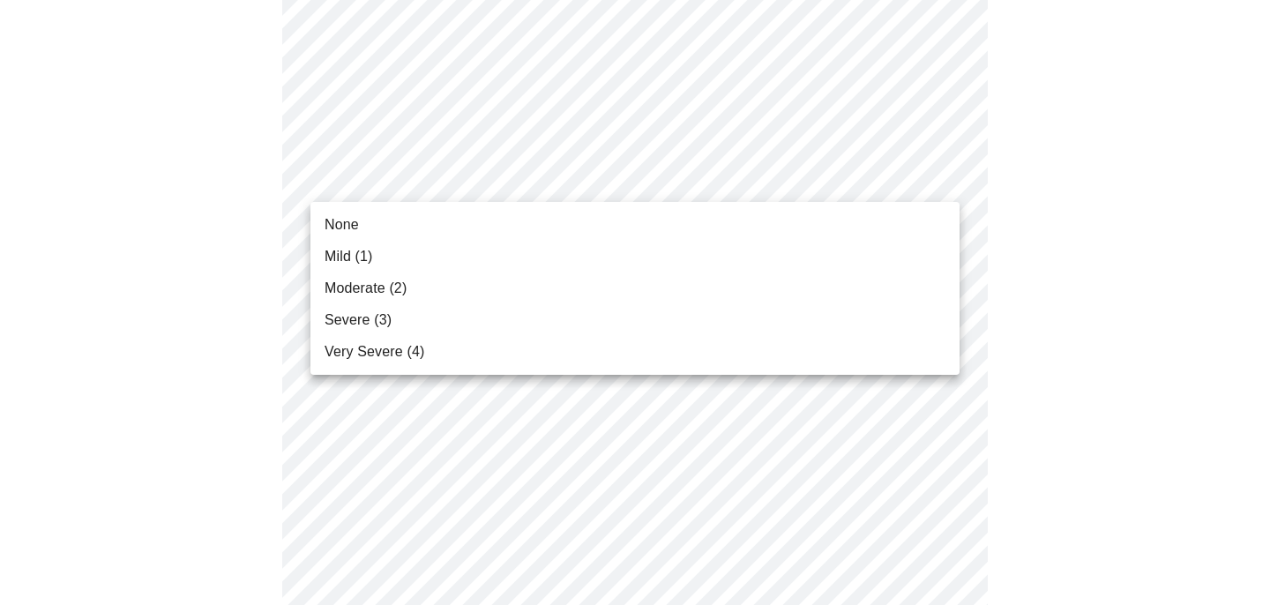
click at [912, 213] on li "None" at bounding box center [634, 225] width 649 height 32
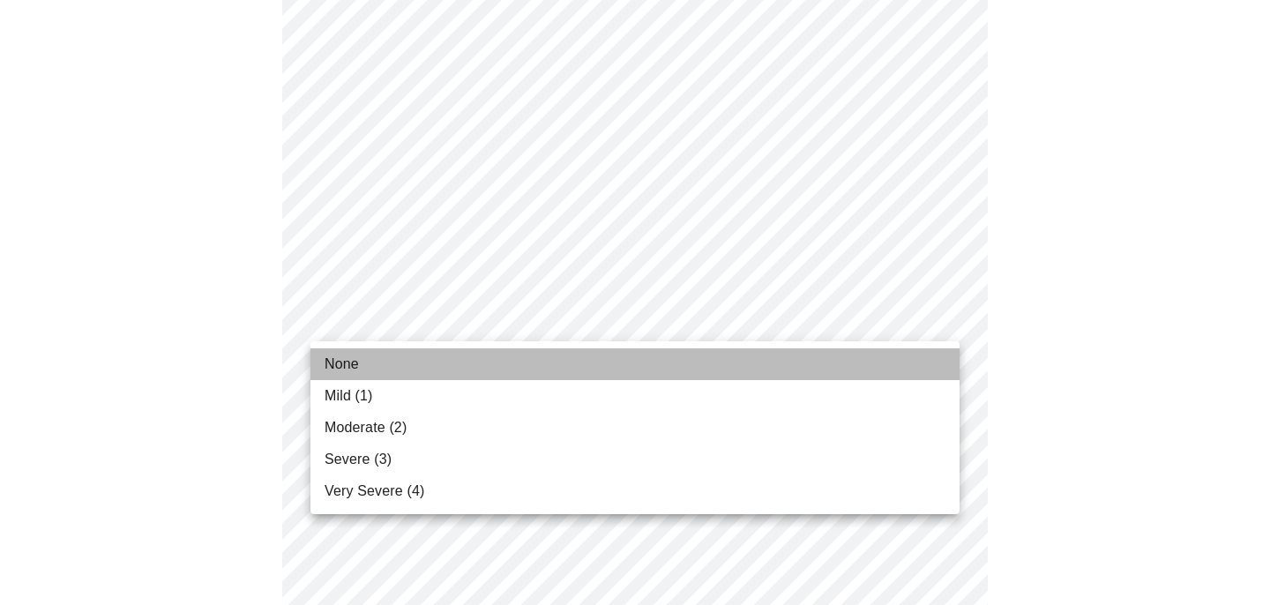
click at [910, 363] on li "None" at bounding box center [634, 364] width 649 height 32
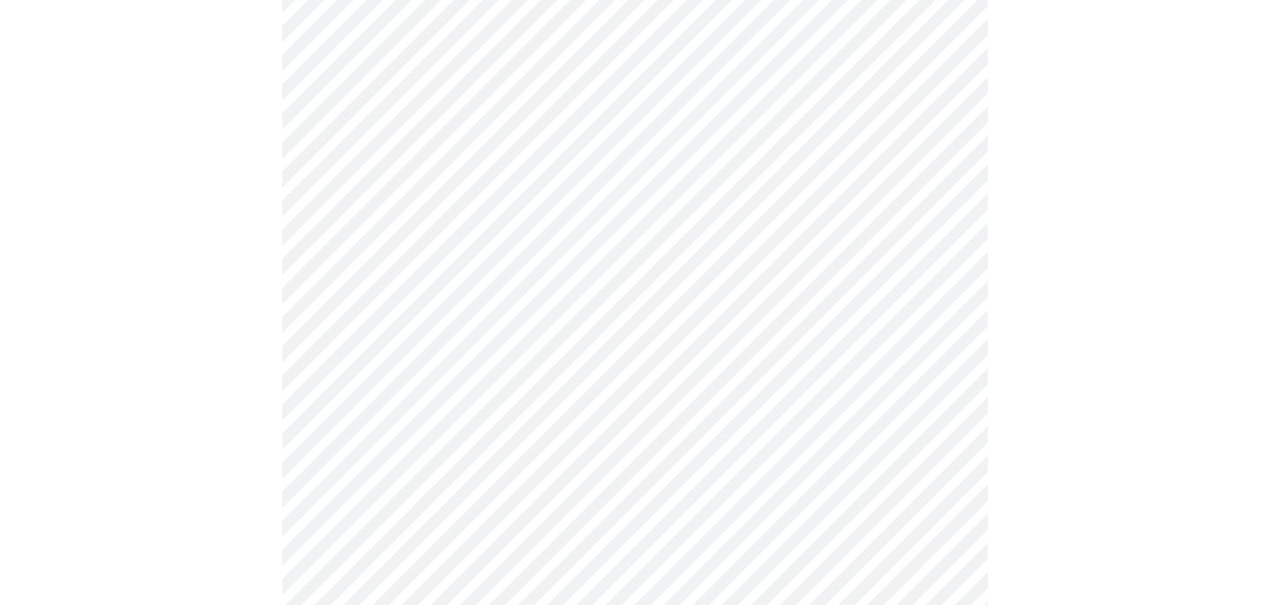
scroll to position [1422, 0]
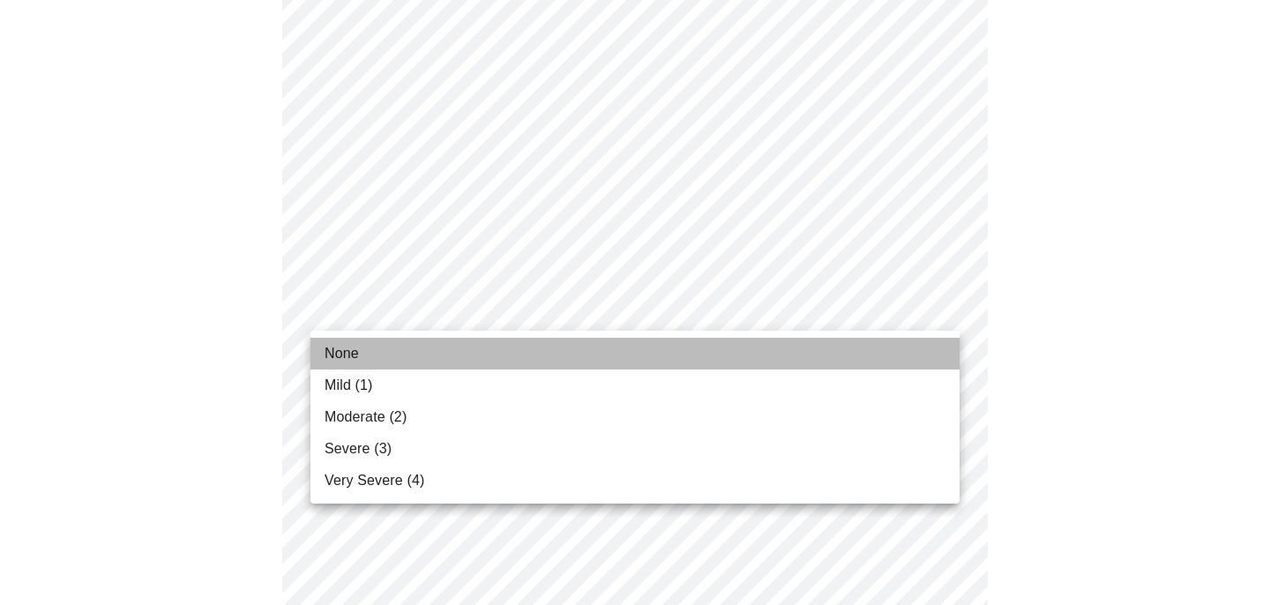
click at [916, 340] on li "None" at bounding box center [634, 354] width 649 height 32
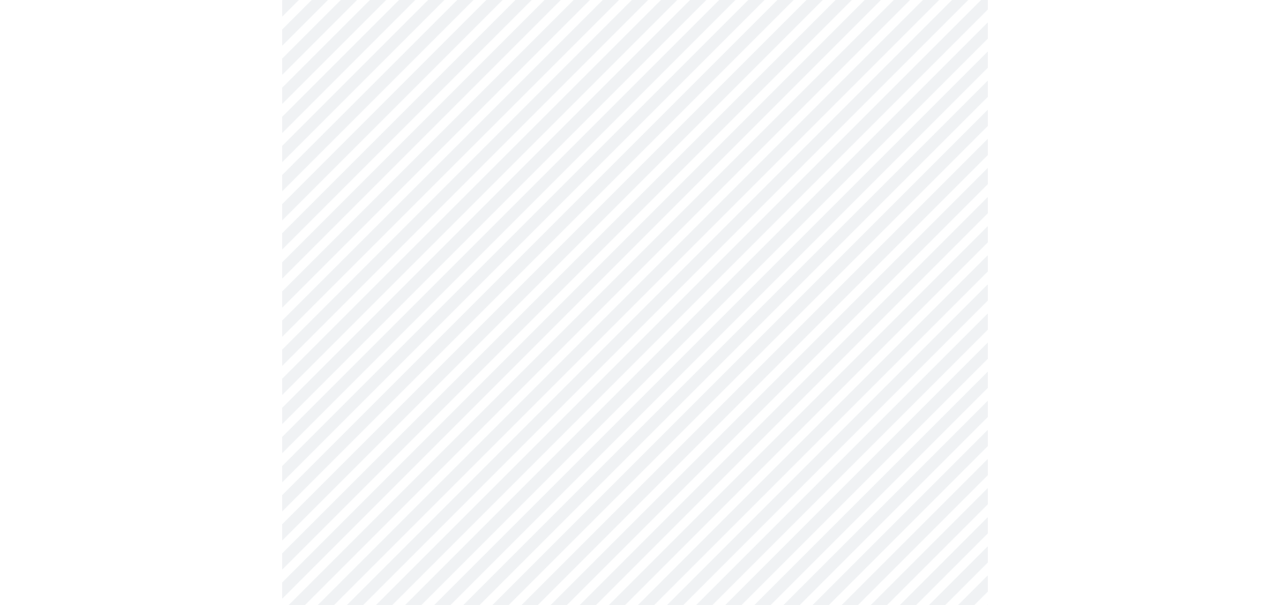
scroll to position [749, 0]
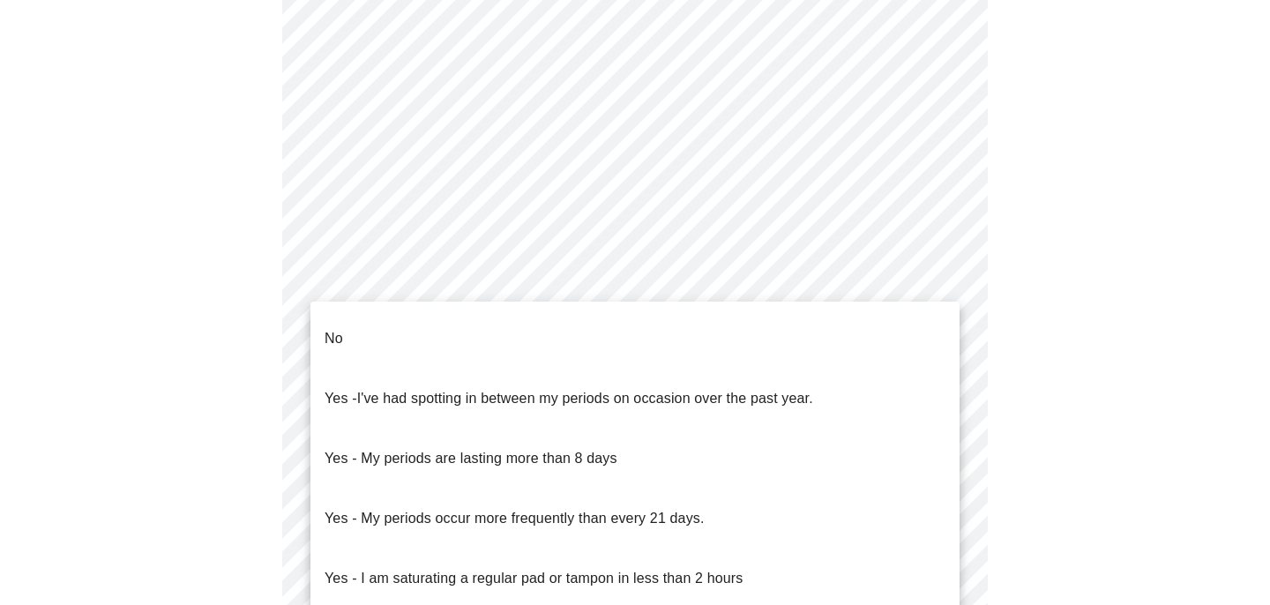
click at [944, 326] on body "MyMenopauseRx Appointments Messaging Labs Uploads Medications Community Refer a…" at bounding box center [635, 128] width 1256 height 1741
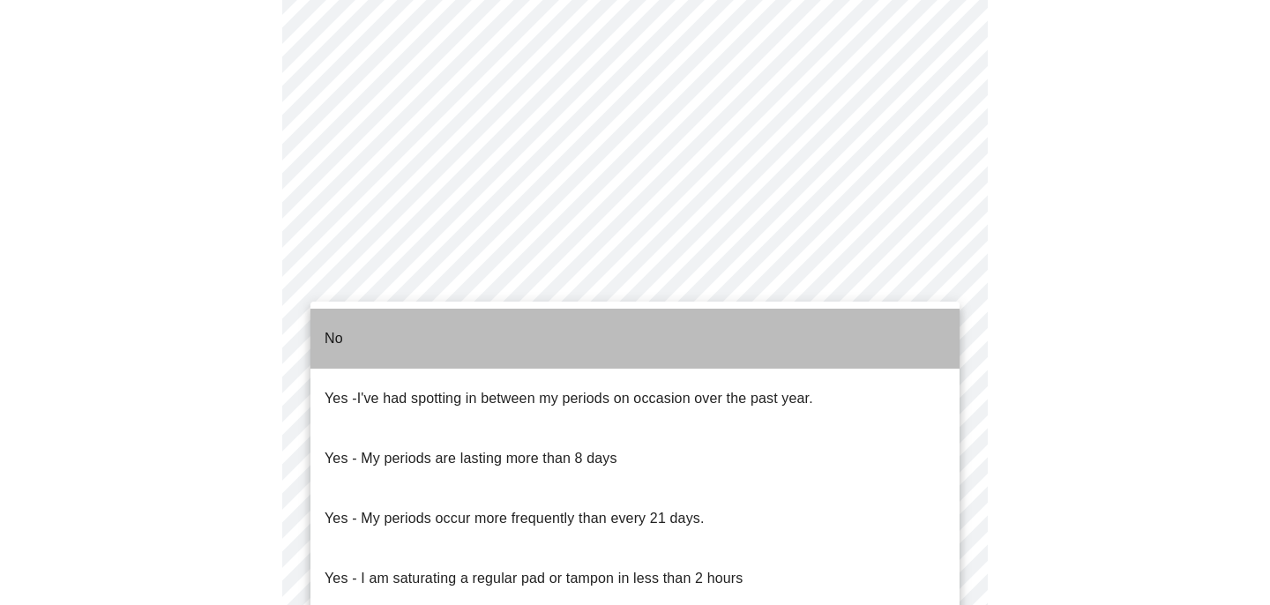
click at [888, 326] on li "No" at bounding box center [634, 339] width 649 height 60
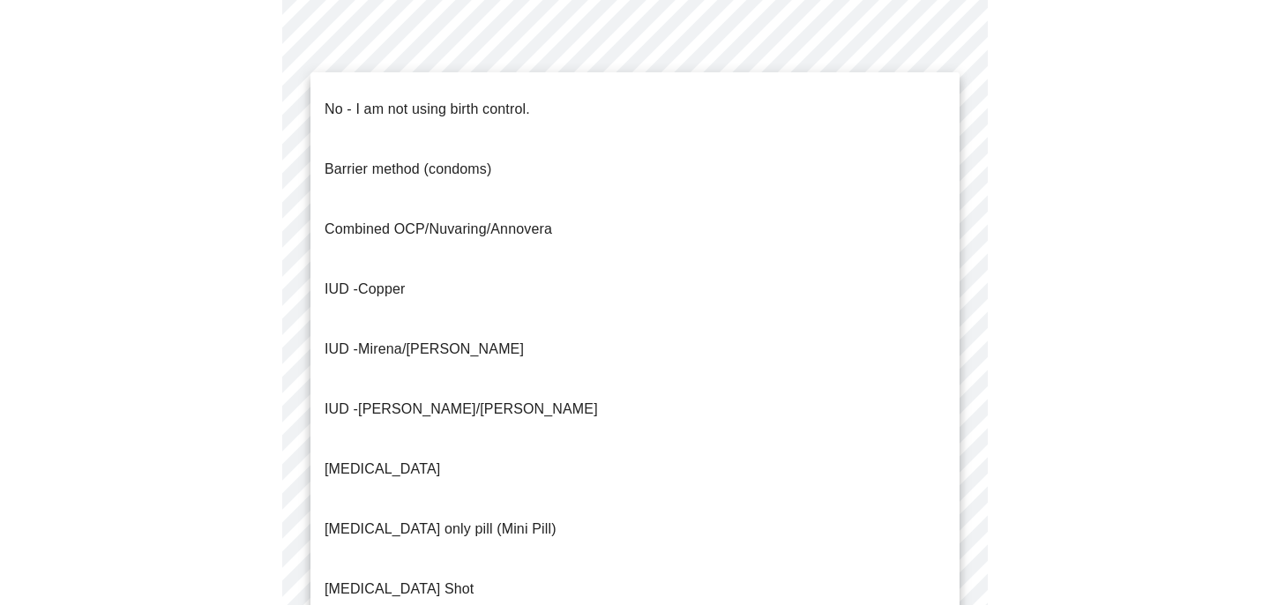
click at [945, 450] on body "MyMenopauseRx Appointments Messaging Labs Uploads Medications Community Refer a…" at bounding box center [635, 123] width 1256 height 1731
click at [787, 110] on li "No - I am not using birth control." at bounding box center [634, 109] width 649 height 60
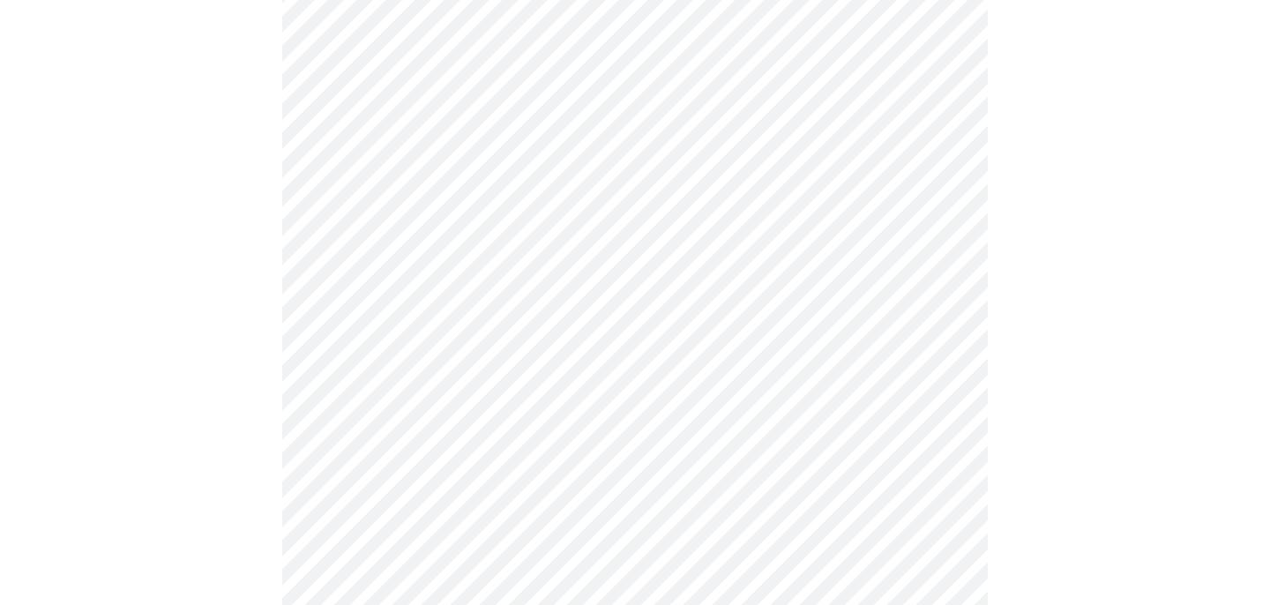
scroll to position [1023, 0]
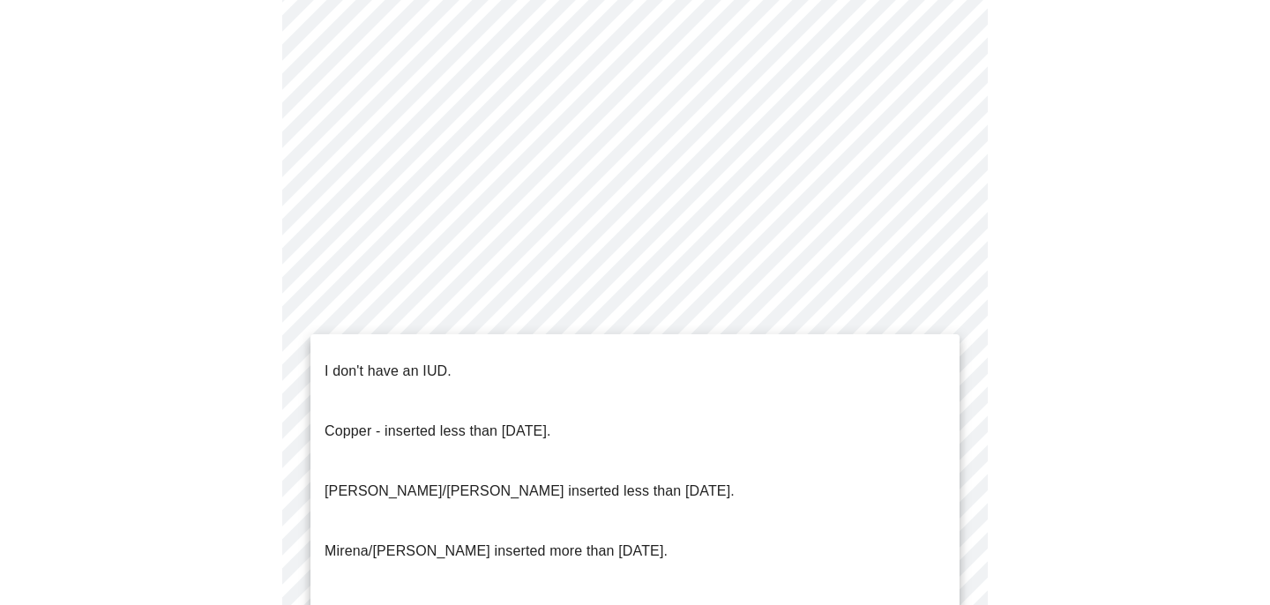
click at [923, 351] on li "I don't have an IUD." at bounding box center [634, 371] width 649 height 60
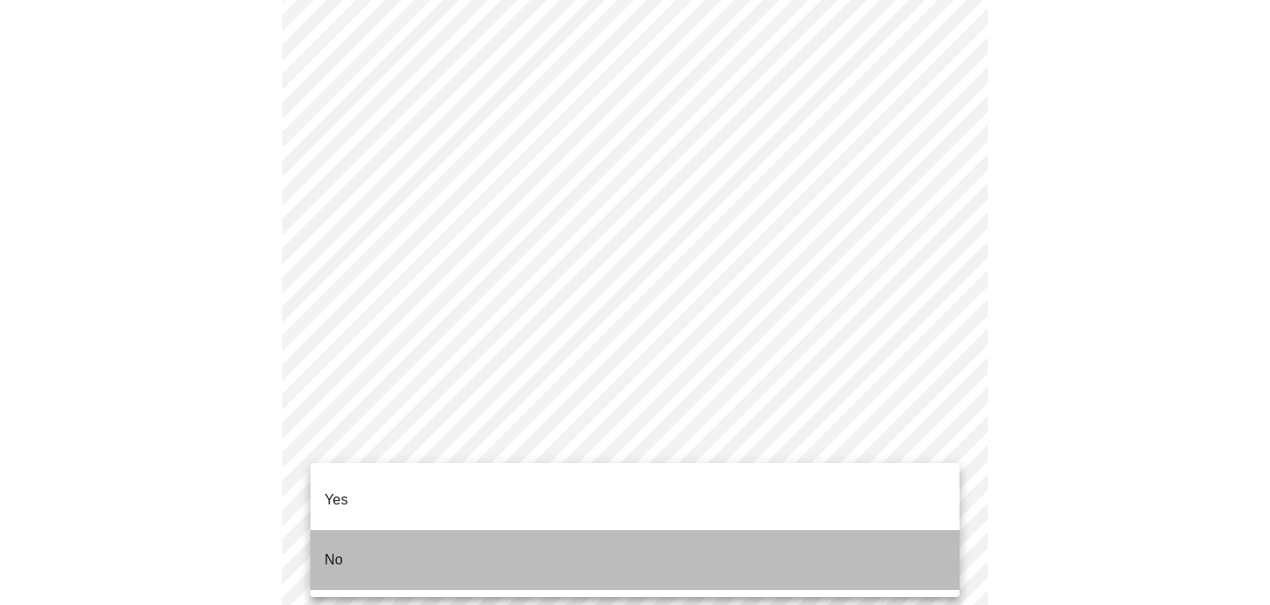
click at [886, 530] on li "No" at bounding box center [634, 560] width 649 height 60
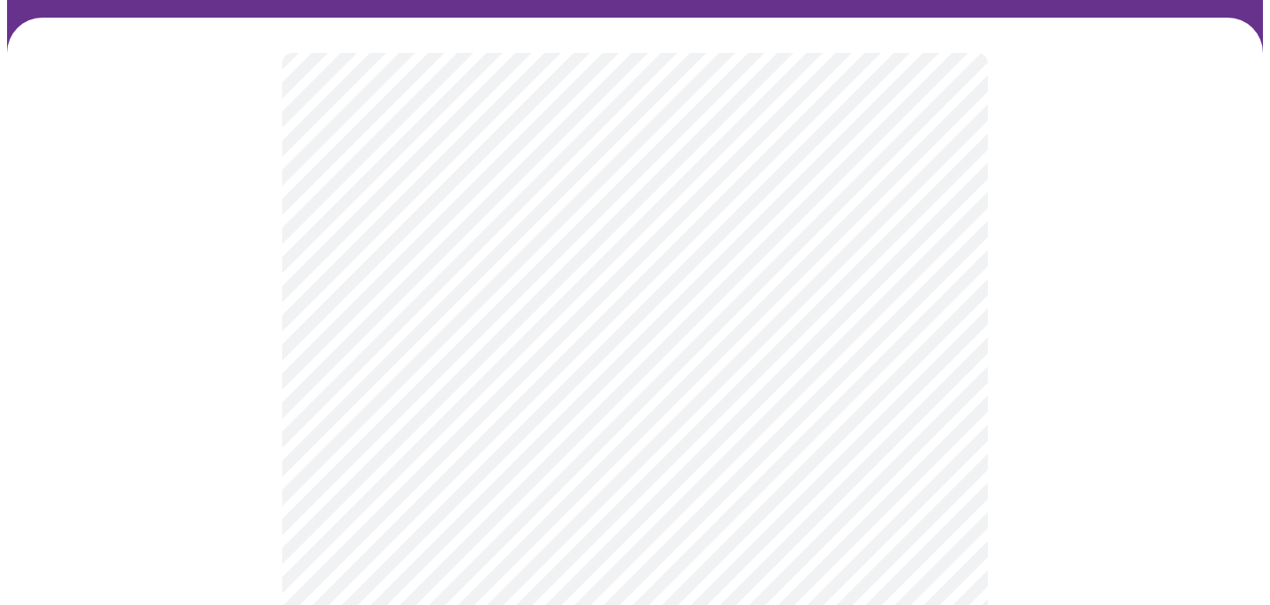
scroll to position [115, 0]
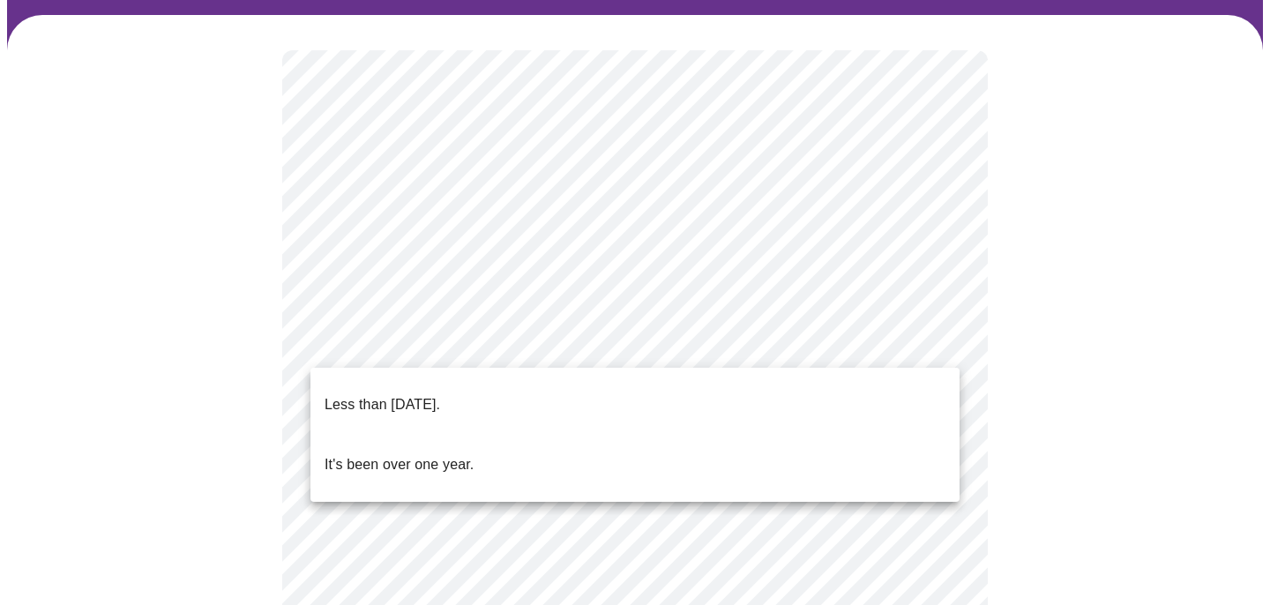
click at [943, 339] on body "MyMenopauseRx Appointments Messaging Labs Uploads Medications Community Refer a…" at bounding box center [635, 606] width 1256 height 1429
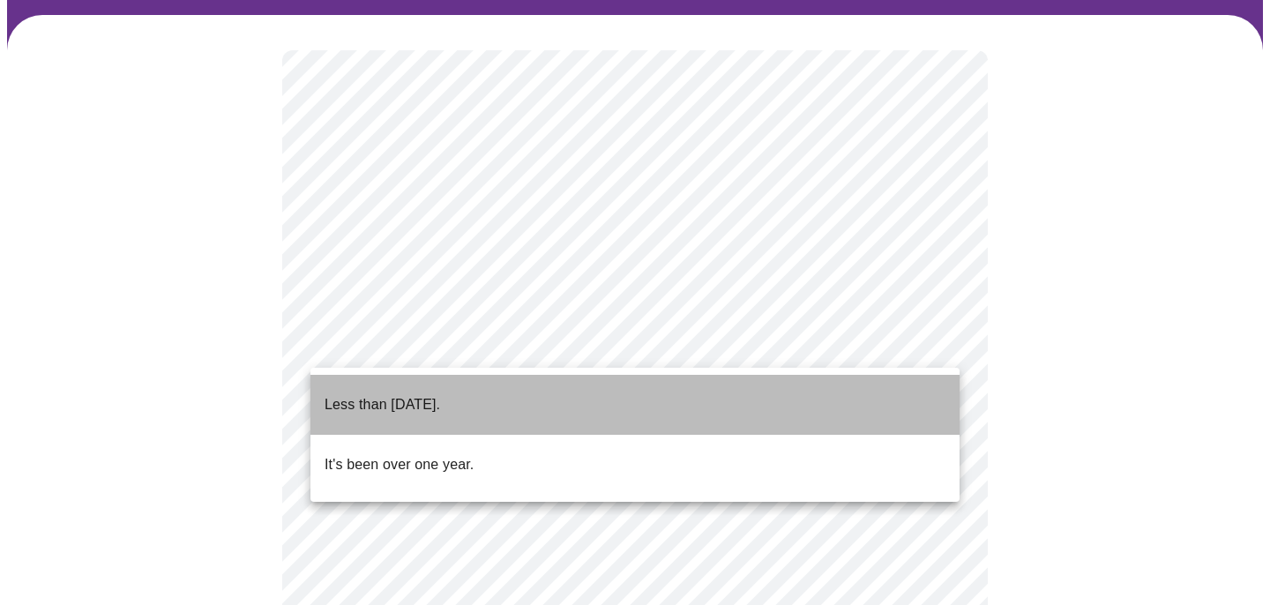
click at [922, 381] on li "Less than [DATE]." at bounding box center [634, 405] width 649 height 60
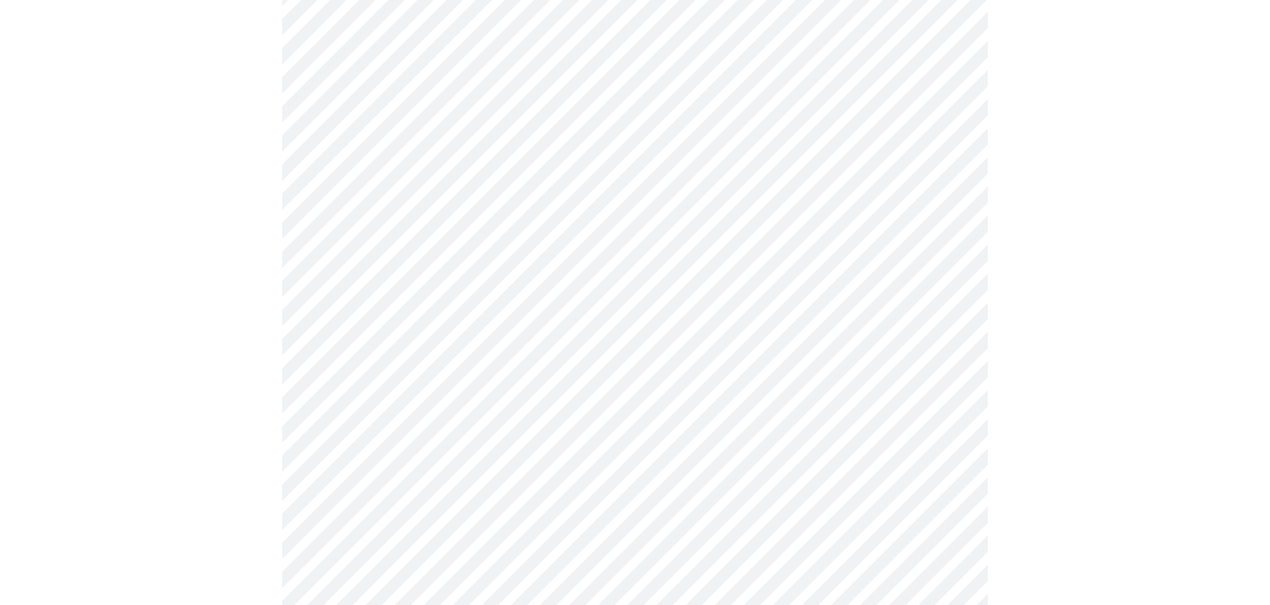
scroll to position [266, 0]
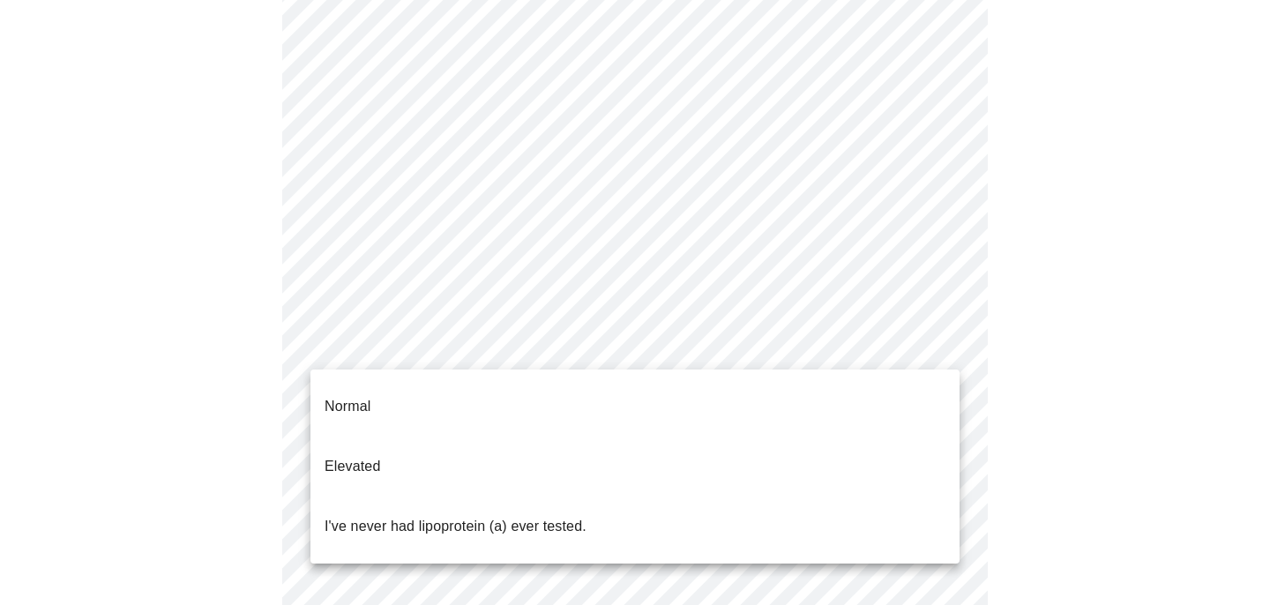
click at [943, 339] on body "MyMenopauseRx Appointments Messaging Labs Uploads Medications Community Refer a…" at bounding box center [635, 450] width 1256 height 1418
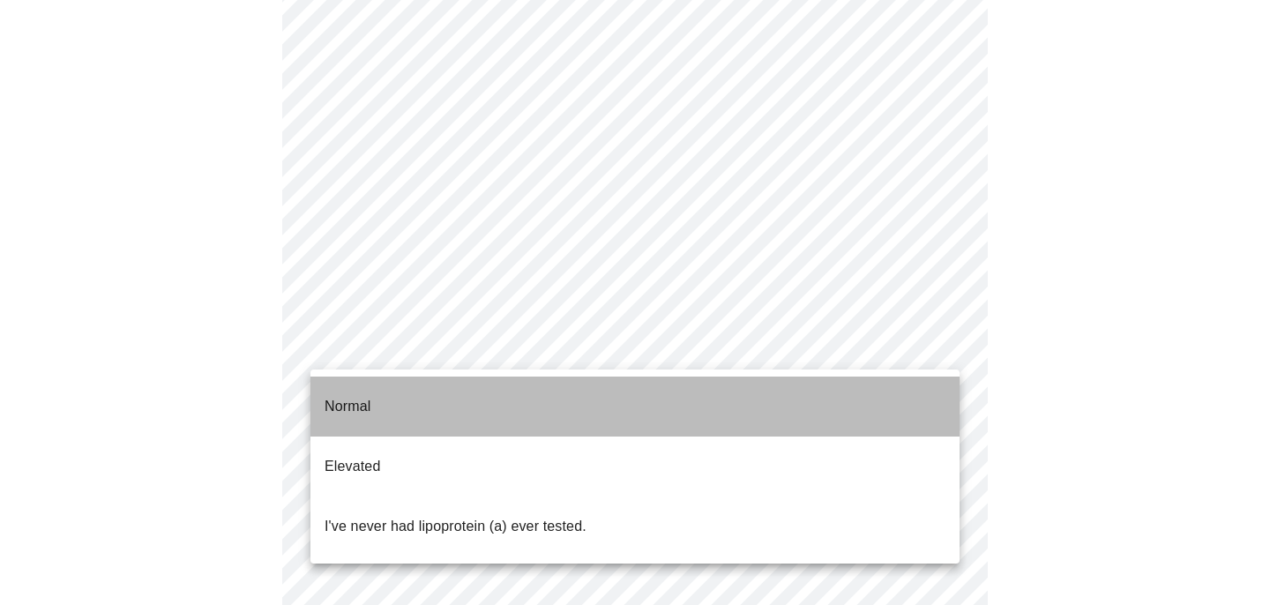
click at [893, 399] on li "Normal" at bounding box center [634, 407] width 649 height 60
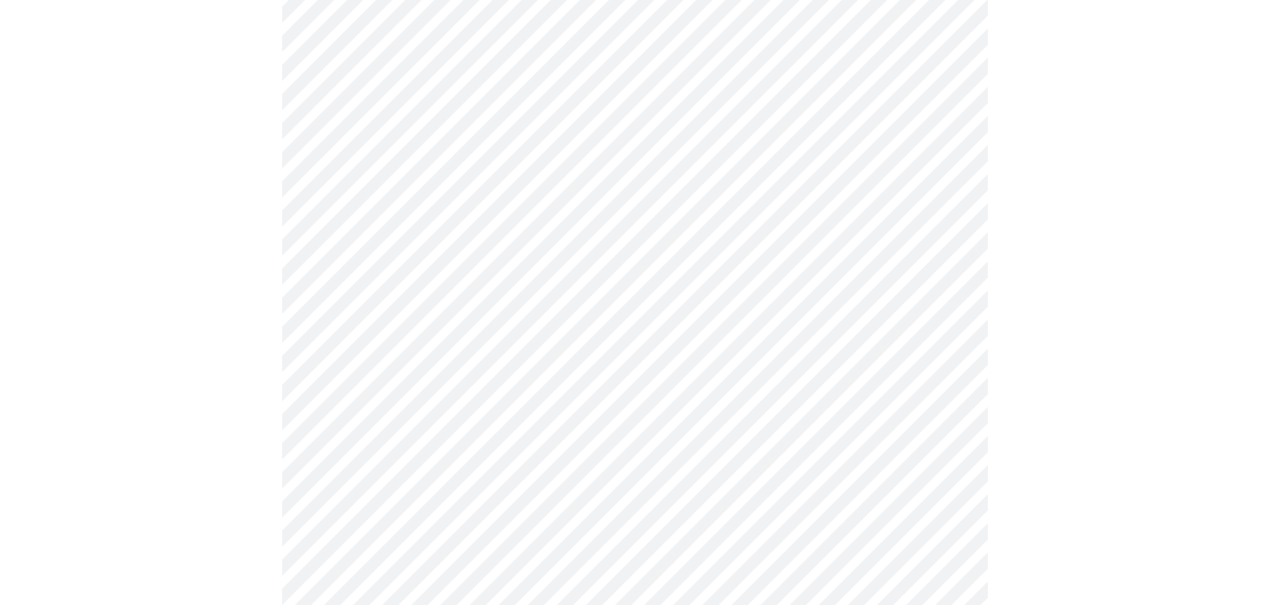
scroll to position [551, 0]
click at [1125, 379] on div at bounding box center [635, 182] width 1256 height 1209
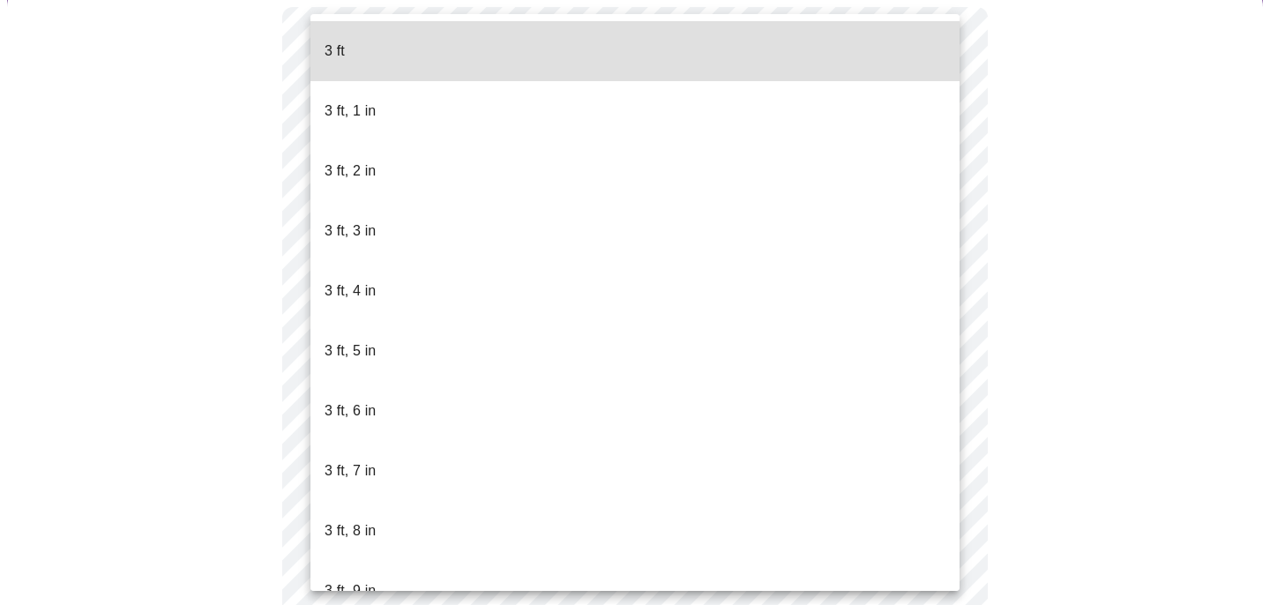
click at [434, 347] on body "MyMenopauseRx Appointments Messaging Labs Uploads Medications Community Refer a…" at bounding box center [635, 320] width 1256 height 942
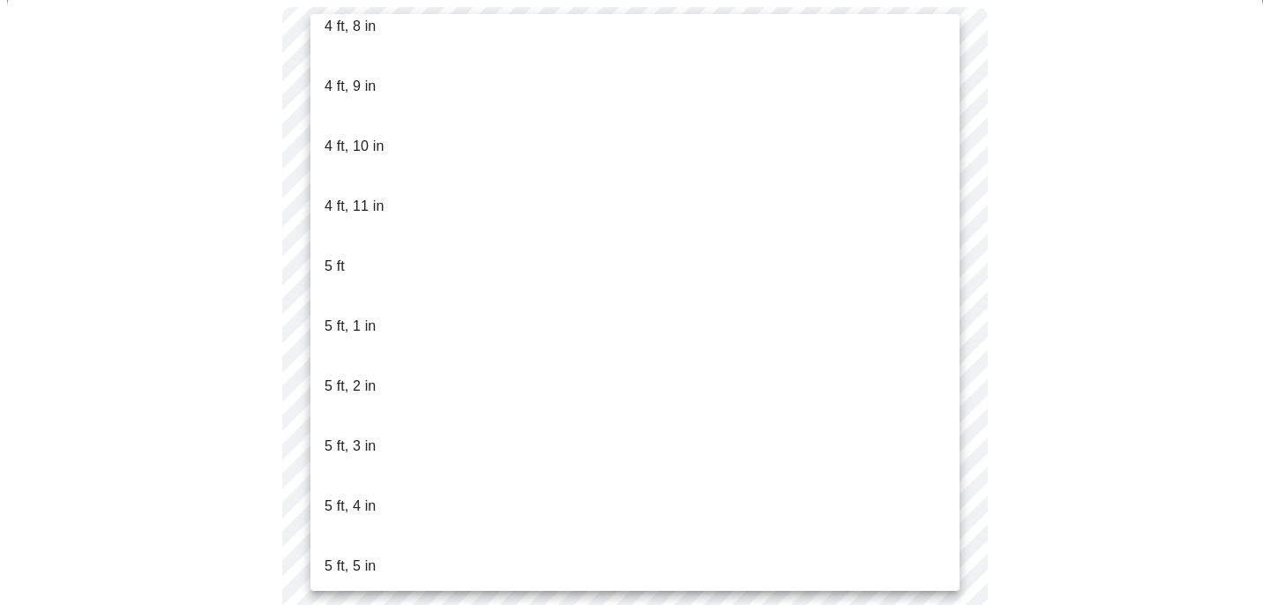
scroll to position [1259, 0]
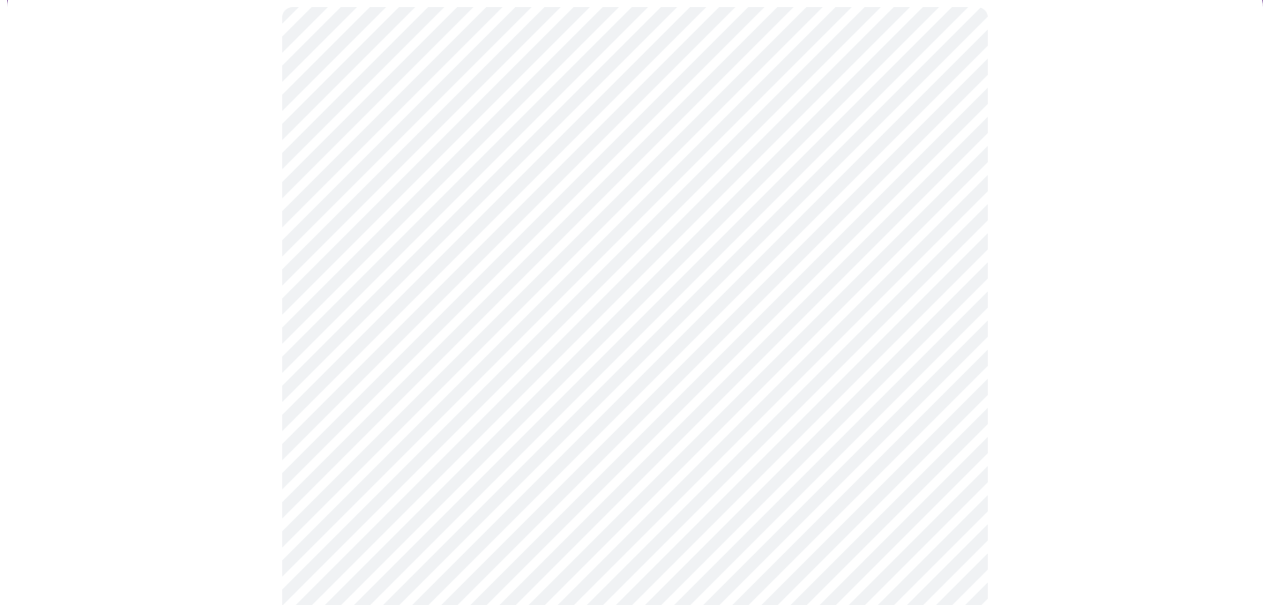
click at [1079, 355] on div at bounding box center [635, 357] width 1256 height 771
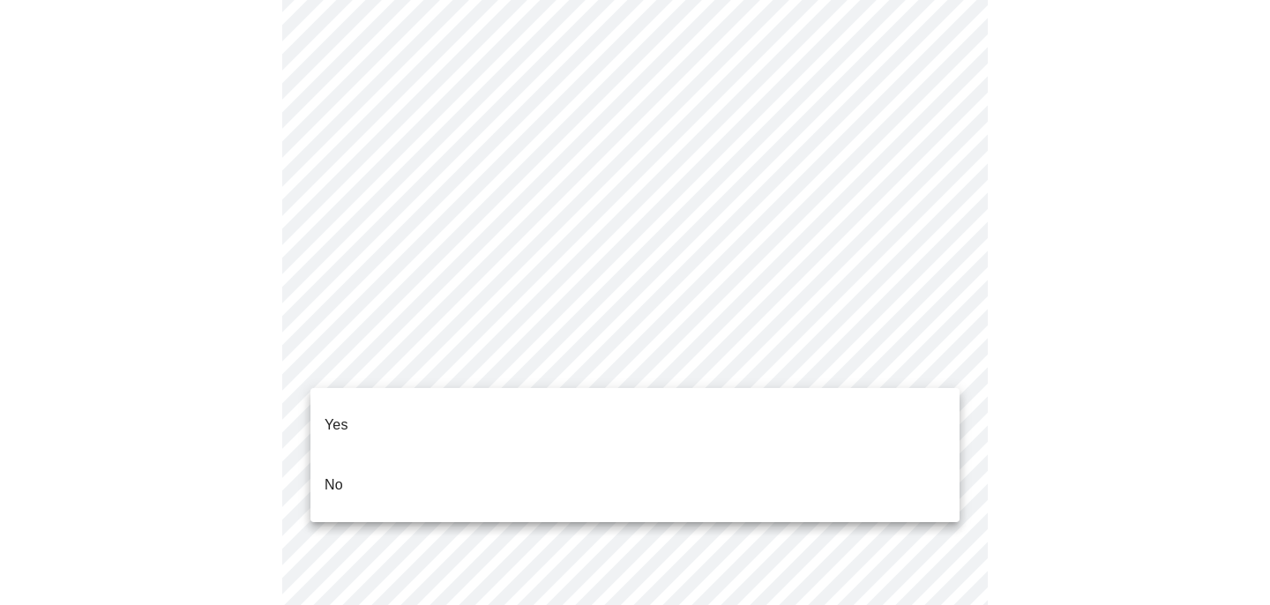
click at [356, 455] on li "No" at bounding box center [634, 485] width 649 height 60
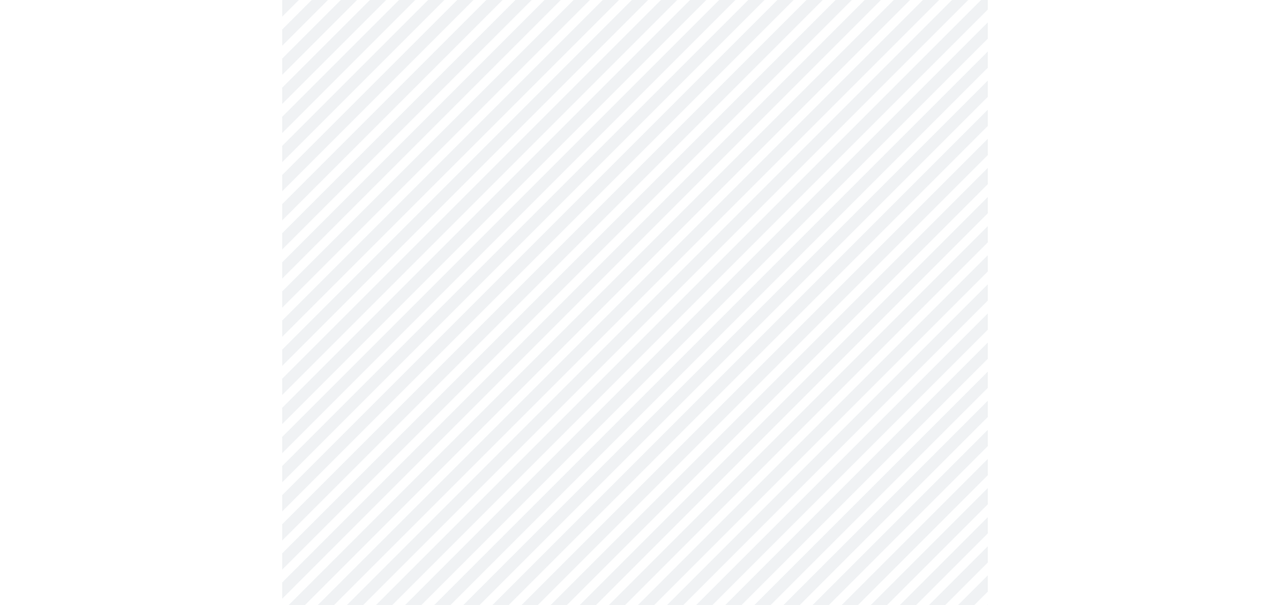
scroll to position [4765, 0]
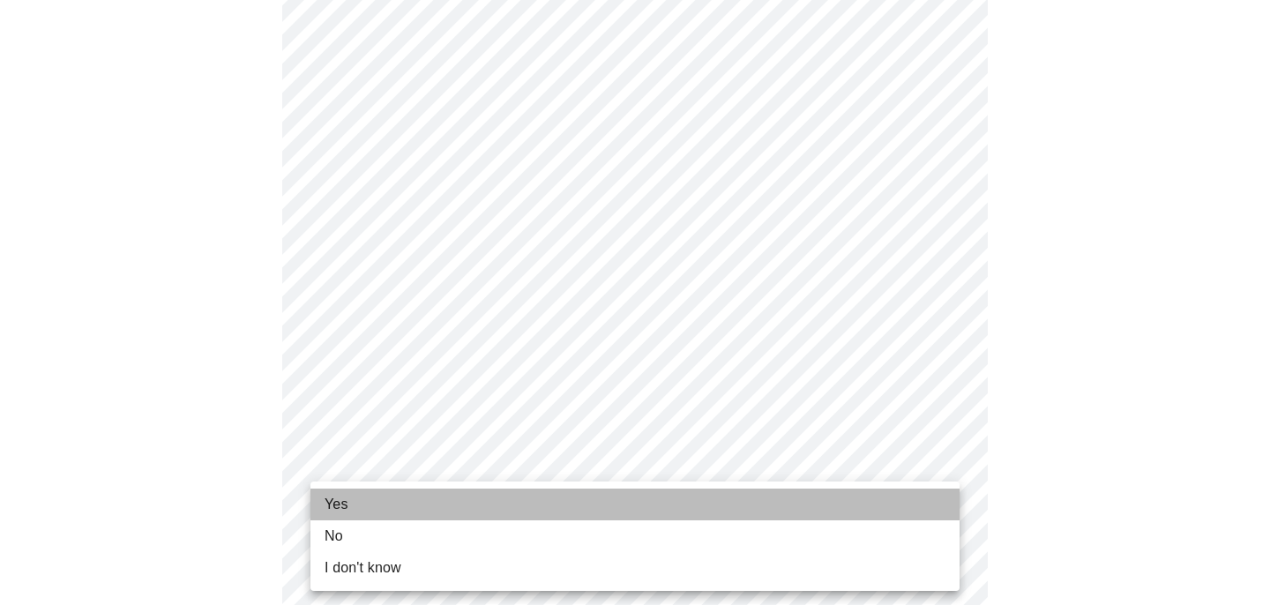
click at [352, 507] on li "Yes" at bounding box center [634, 505] width 649 height 32
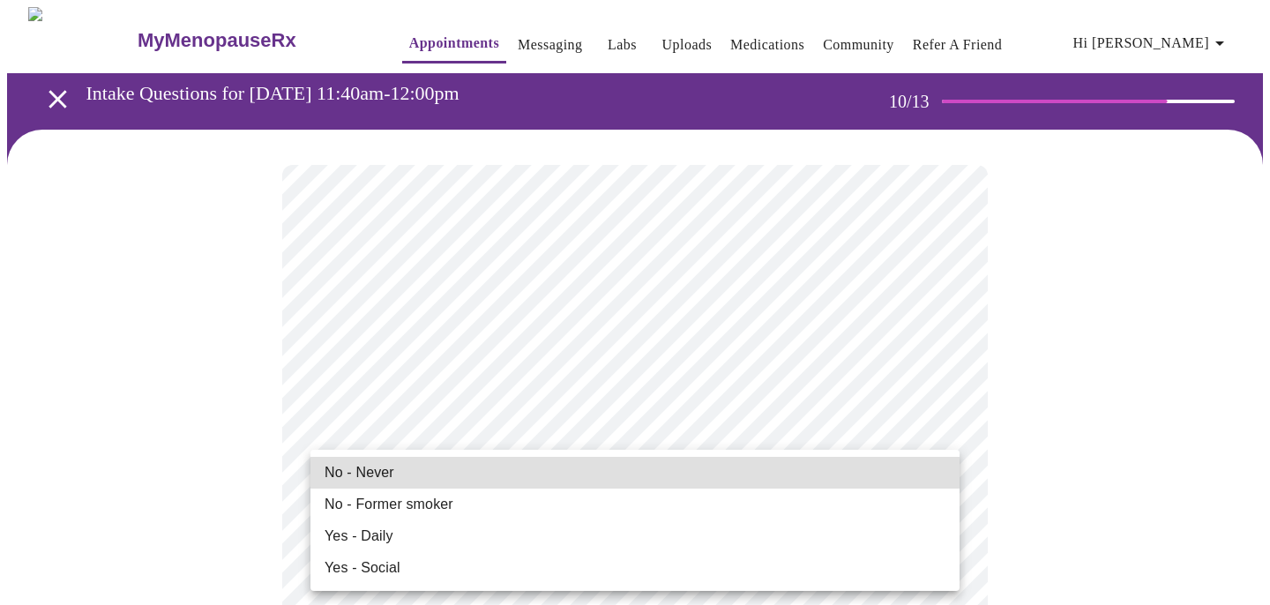
click at [423, 468] on li "No - Never" at bounding box center [634, 473] width 649 height 32
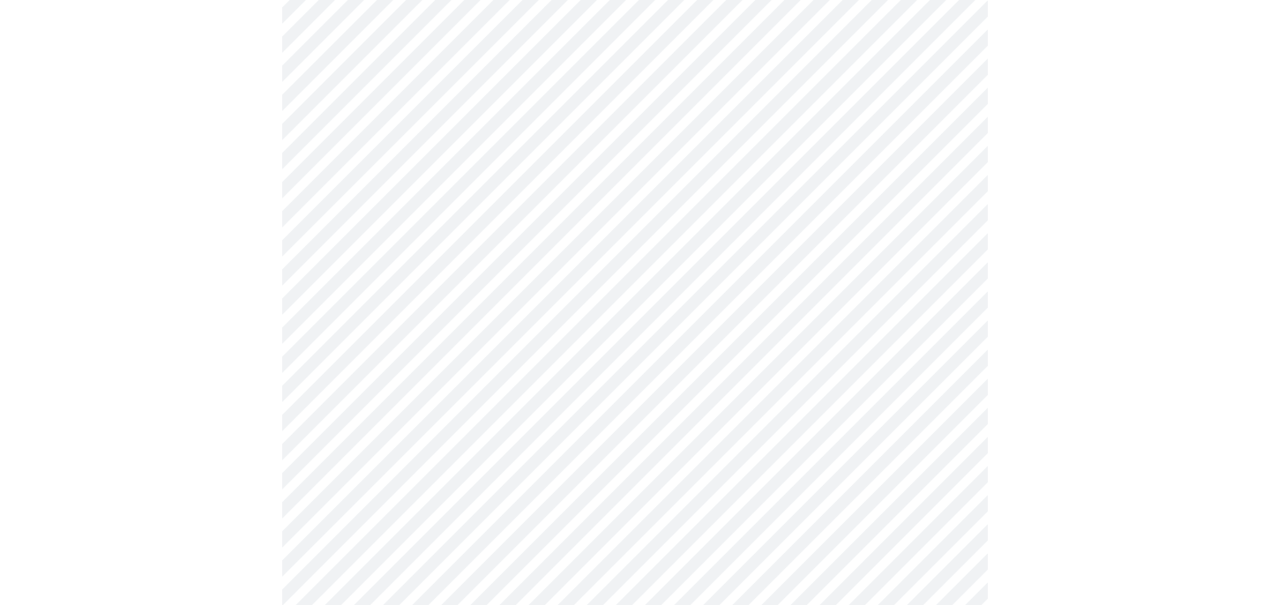
scroll to position [1445, 0]
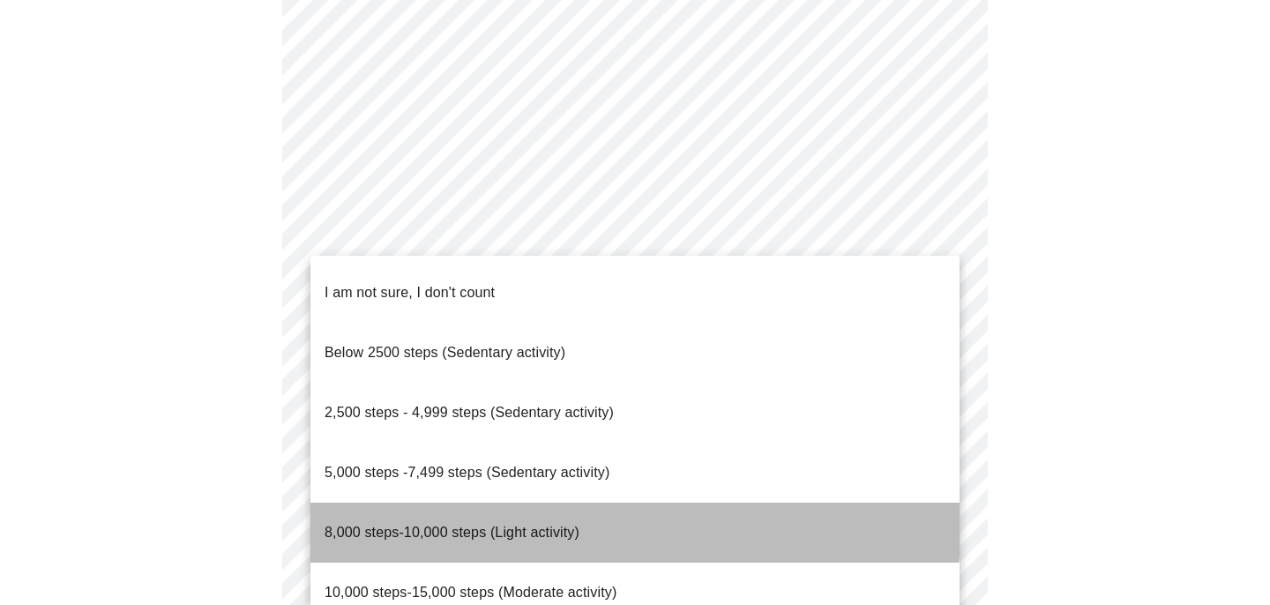
click at [430, 525] on span "8,000 steps-10,000 steps (Light activity)" at bounding box center [452, 532] width 255 height 15
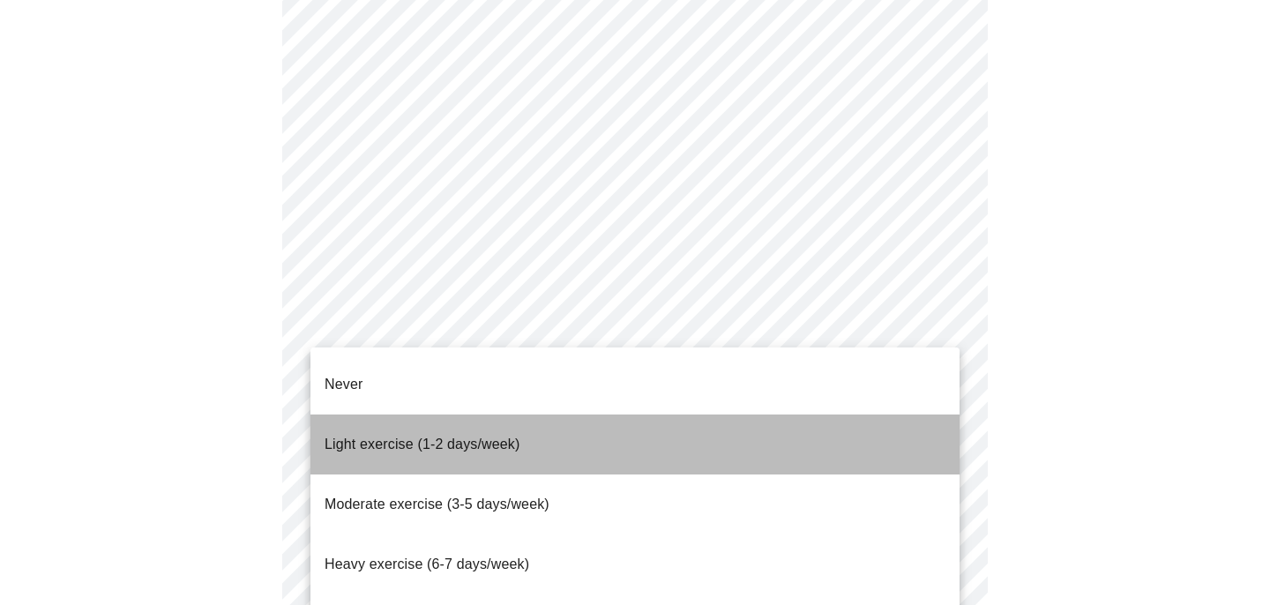
click at [430, 437] on span "Light exercise (1-2 days/week)" at bounding box center [423, 444] width 196 height 15
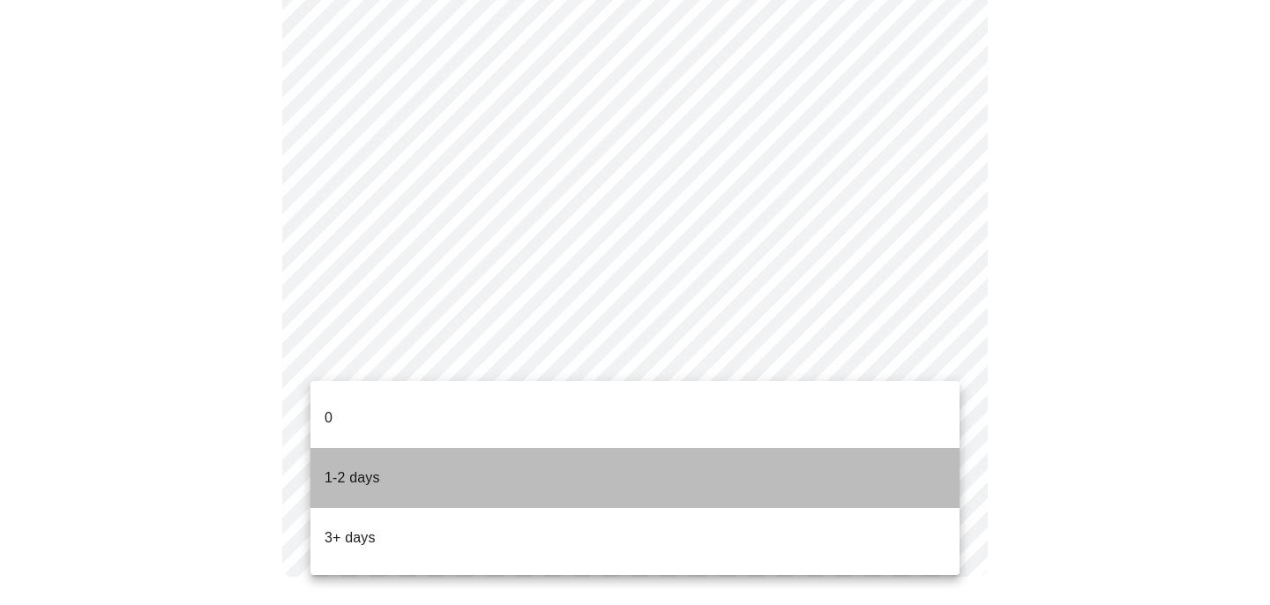
click at [367, 467] on p "1-2 days" at bounding box center [353, 477] width 56 height 21
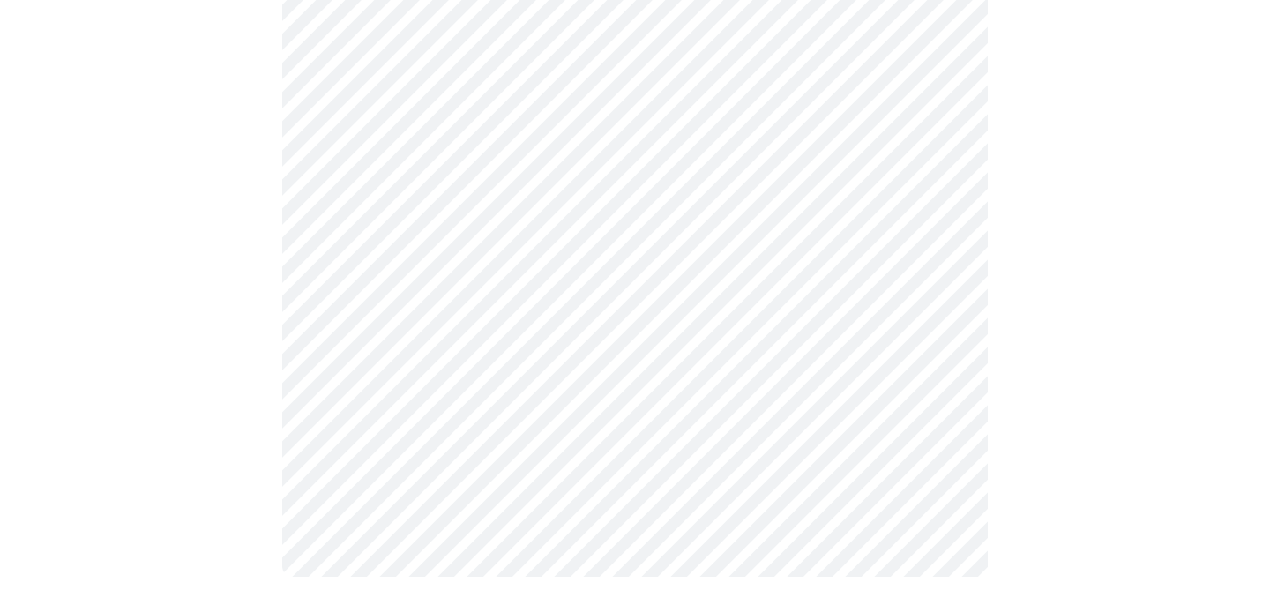
scroll to position [0, 0]
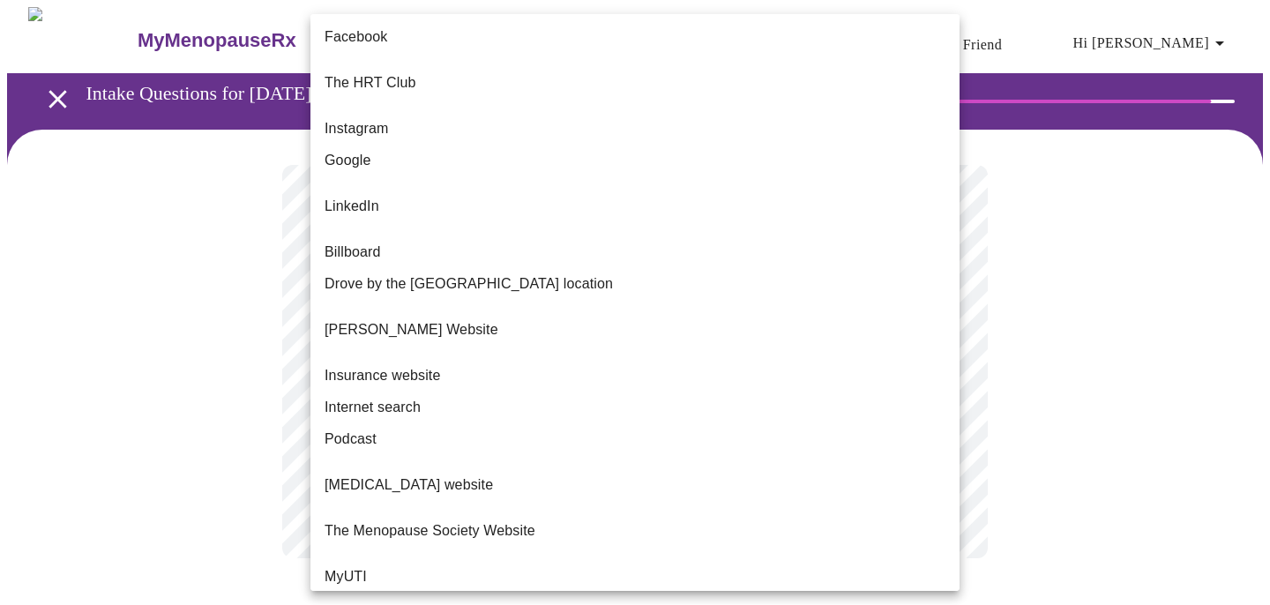
click at [941, 363] on body "MyMenopauseRx Appointments Messaging Labs Uploads Medications Community Refer a…" at bounding box center [635, 300] width 1256 height 587
click at [593, 300] on li "[PERSON_NAME] Website" at bounding box center [634, 330] width 649 height 60
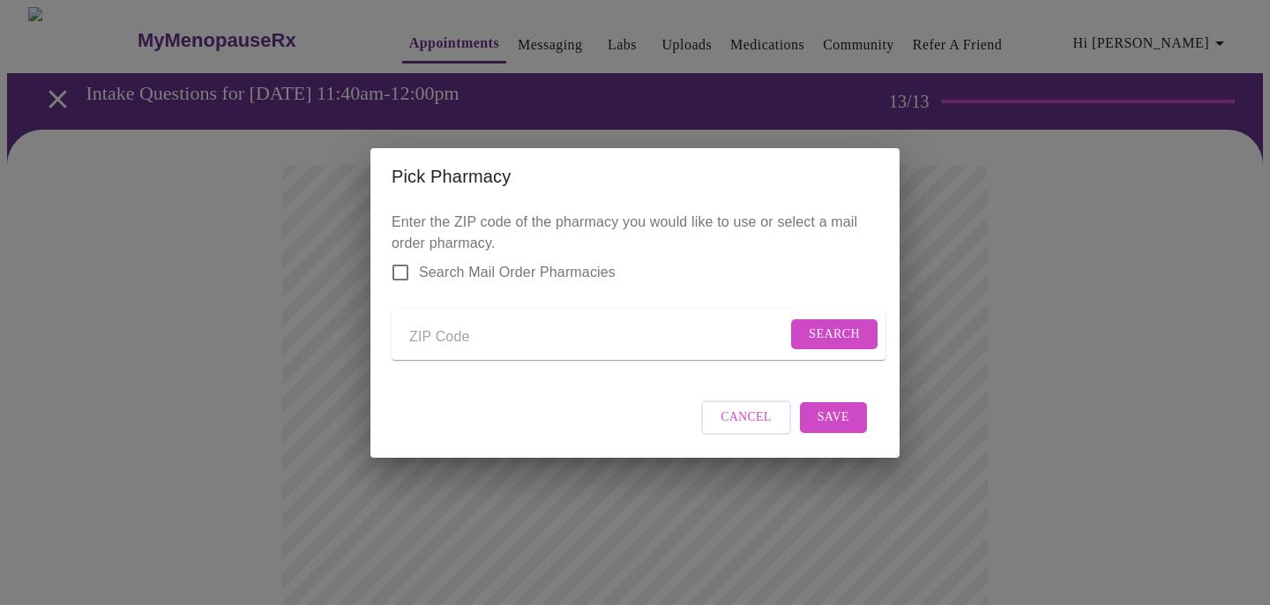
click at [452, 336] on input "Send a message to your care team" at bounding box center [598, 338] width 378 height 28
type input "60525"
click at [827, 327] on span "Search" at bounding box center [834, 335] width 51 height 22
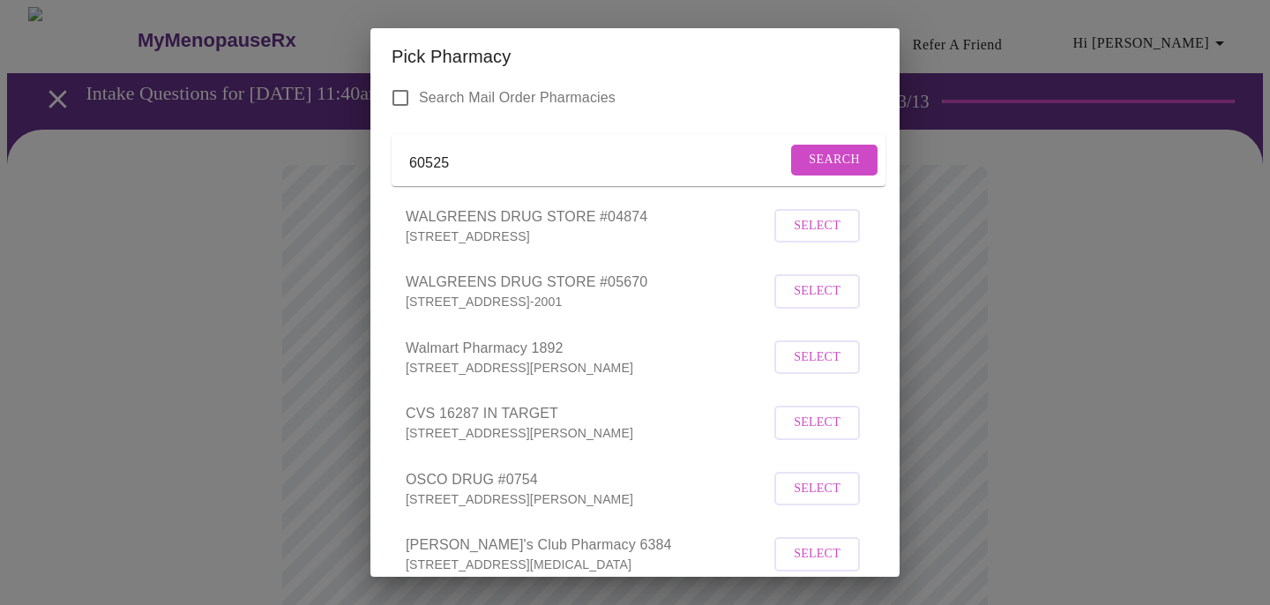
scroll to position [104, 0]
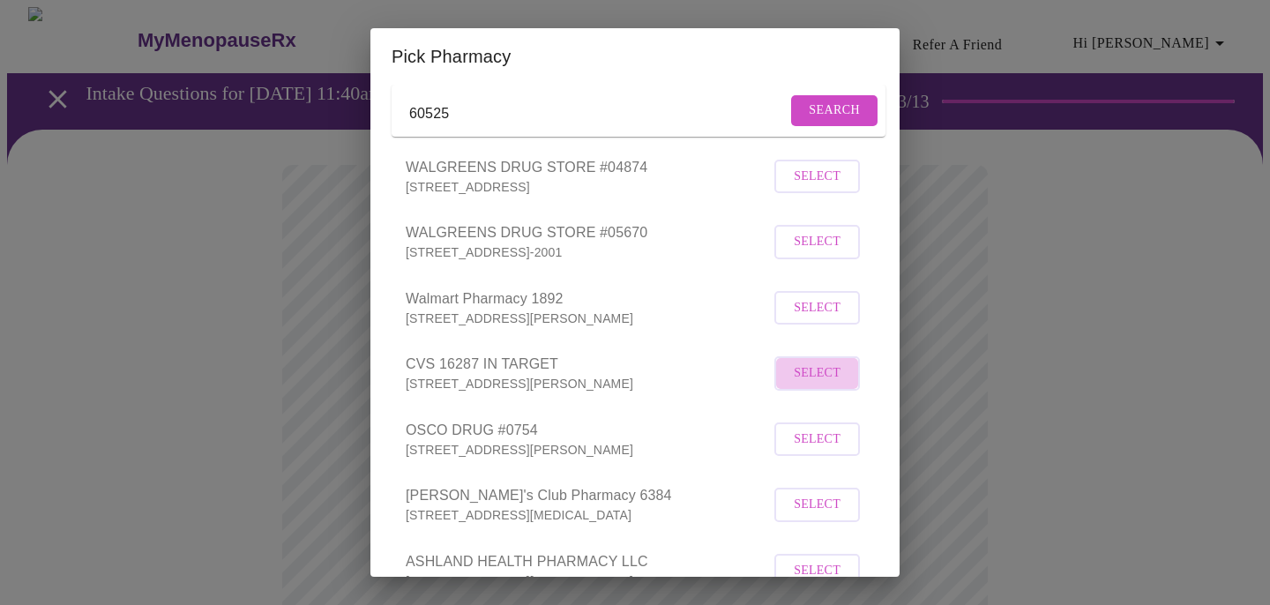
click at [807, 385] on span "Select" at bounding box center [817, 374] width 47 height 22
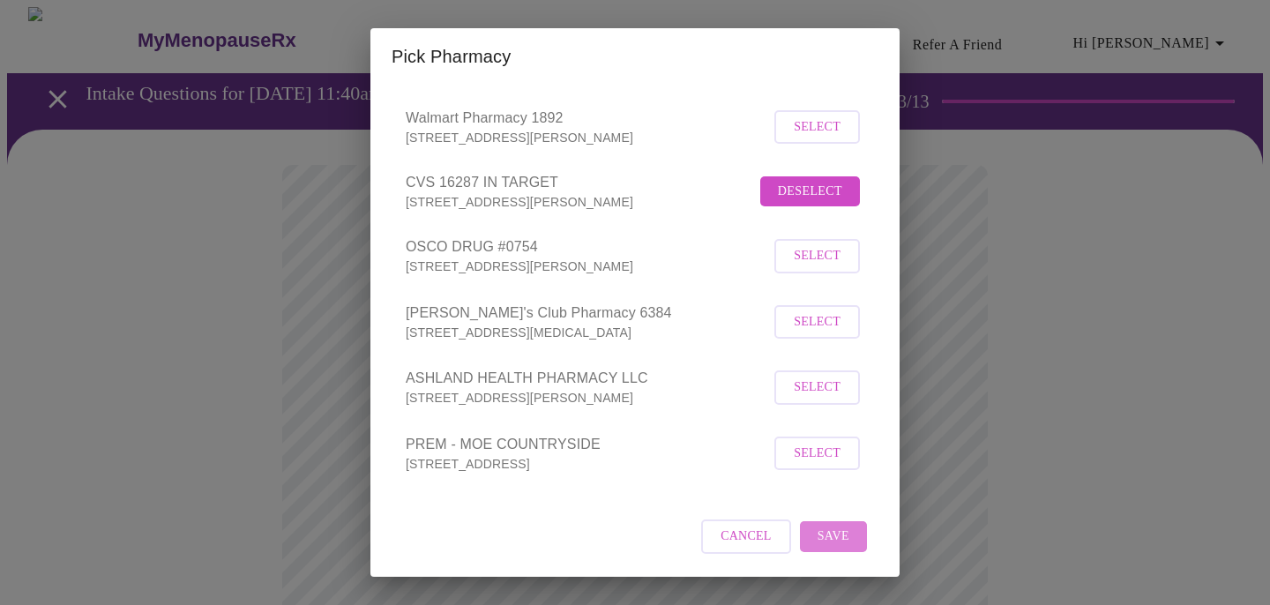
click at [832, 539] on span "Save" at bounding box center [834, 537] width 32 height 22
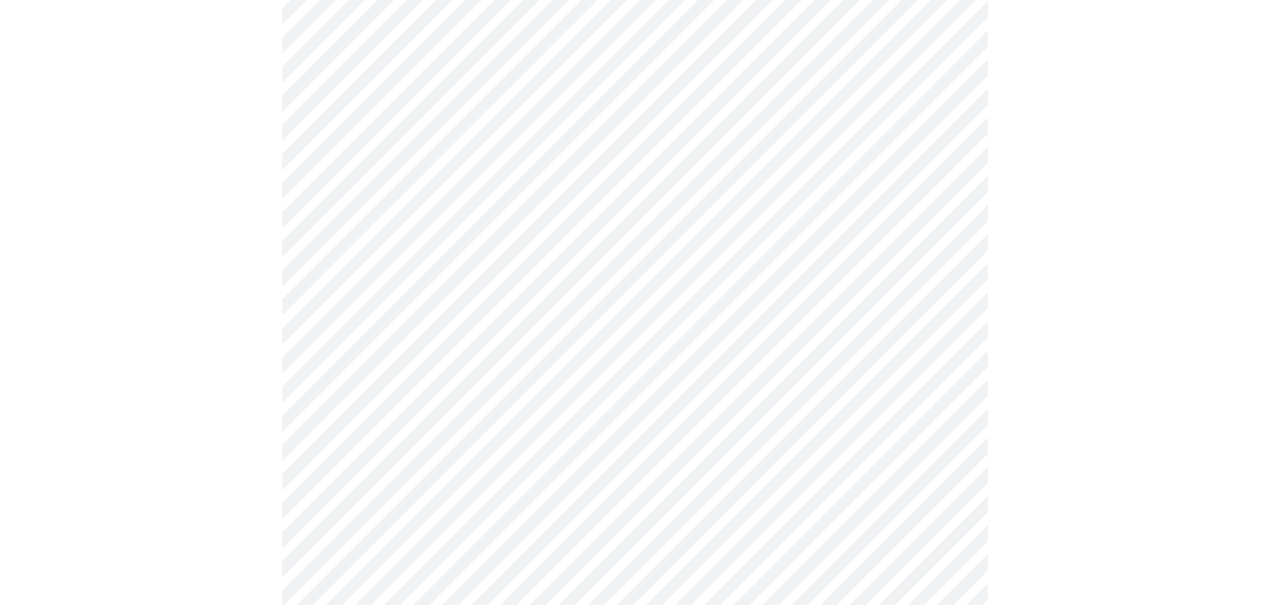
scroll to position [722, 0]
